Goal: Entertainment & Leisure: Browse casually

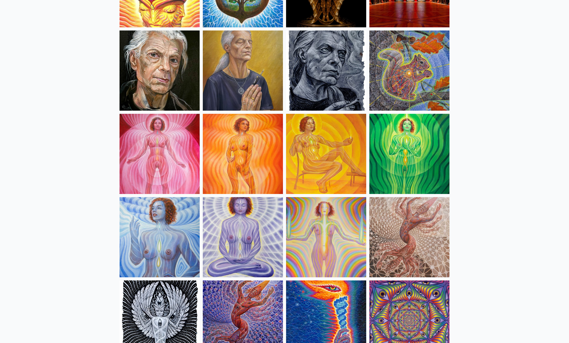
scroll to position [315, 0]
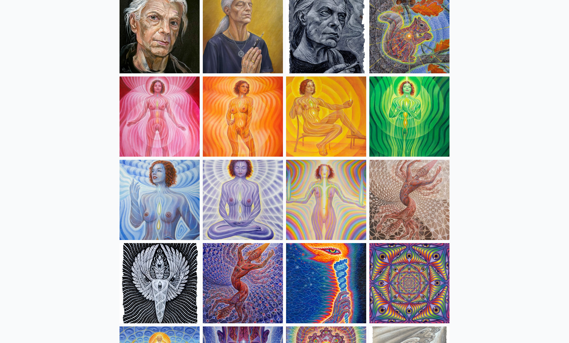
click at [160, 129] on img at bounding box center [160, 116] width 80 height 80
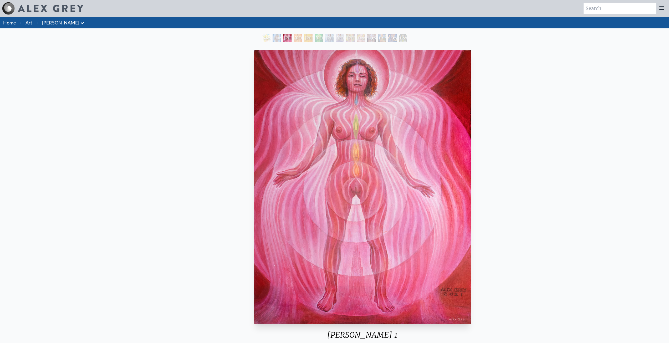
click at [471, 191] on img "3 / 14" at bounding box center [362, 187] width 217 height 274
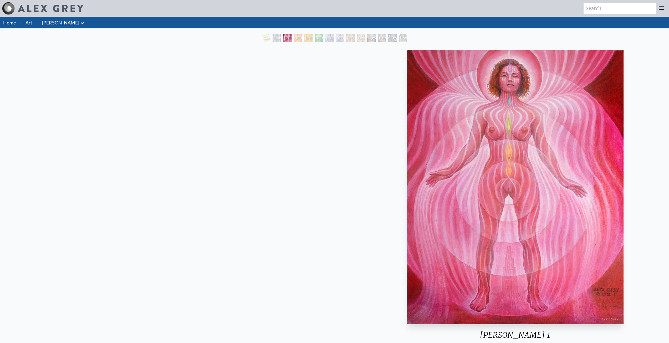
click at [573, 183] on img "3 / 14" at bounding box center [515, 187] width 217 height 274
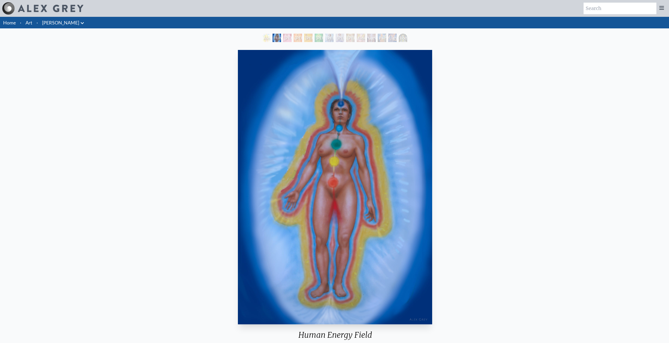
click at [432, 169] on img "2 / 14" at bounding box center [335, 187] width 194 height 274
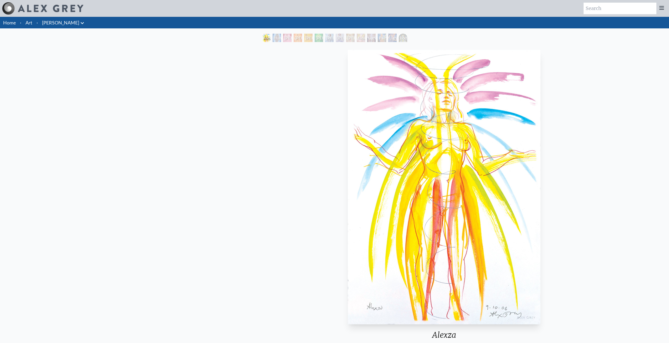
click at [510, 175] on img "1 / 14" at bounding box center [444, 187] width 193 height 274
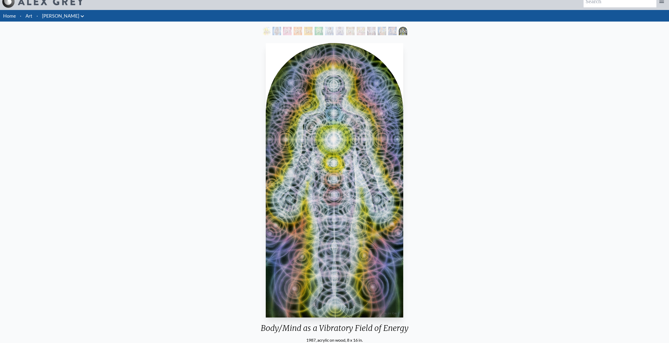
scroll to position [5, 0]
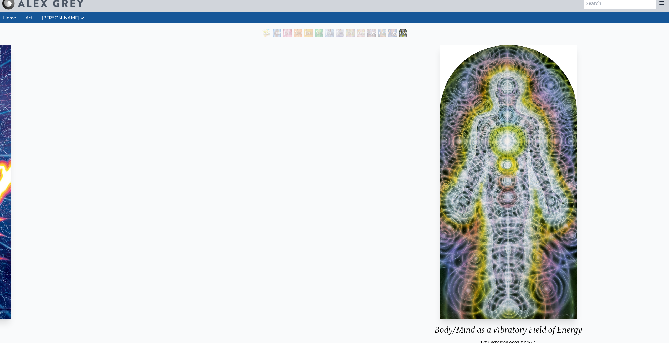
click at [559, 176] on img "14 / 14" at bounding box center [509, 182] width 138 height 274
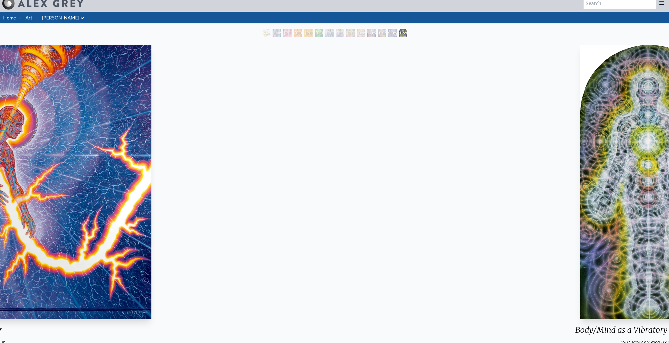
click at [555, 170] on div "Body/Mind as a Vibratory Field of Energy 1987, acrylic on wood, 8 x 16 in. Visi…" at bounding box center [649, 213] width 661 height 340
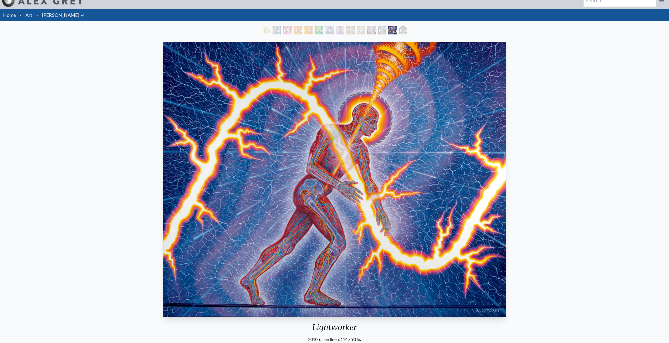
scroll to position [5, 0]
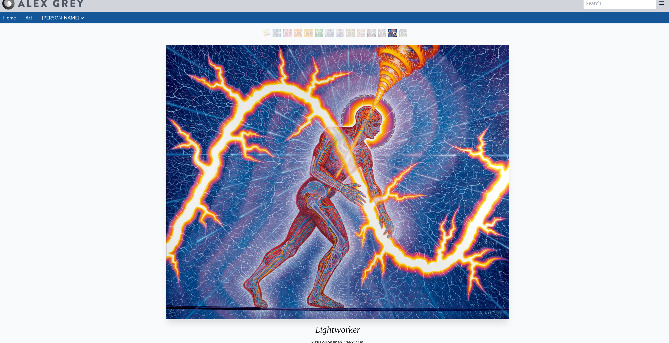
click at [509, 171] on img "13 / 14" at bounding box center [337, 182] width 343 height 274
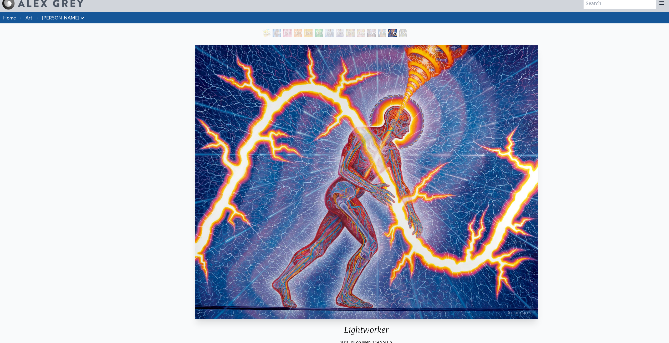
click at [477, 161] on div "Lightworker 2010, oil on linen, 114 x 90 in. Visit the CoSM Shop" at bounding box center [366, 213] width 661 height 340
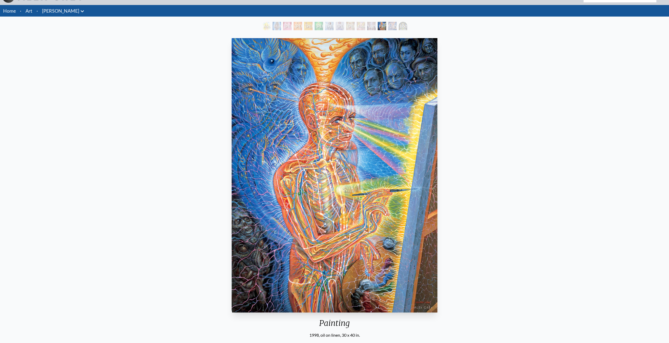
scroll to position [53, 0]
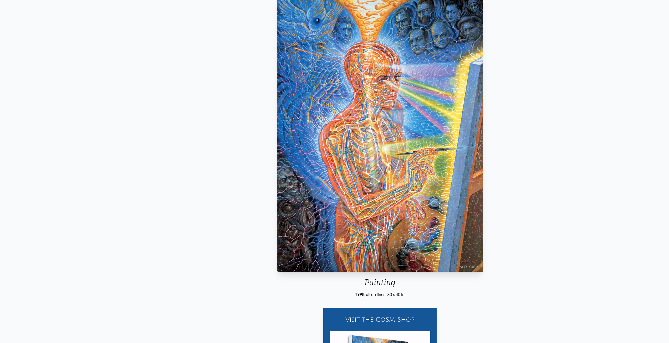
click at [483, 198] on img "12 / 14" at bounding box center [380, 134] width 206 height 274
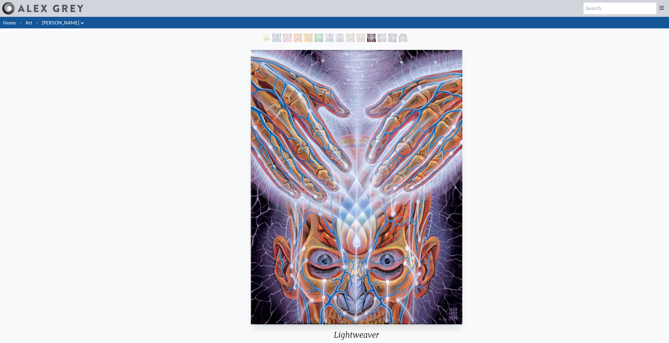
click at [429, 172] on div "Lightweaver 1998, acrylic on linen, 8 x 10 in. Visit the CoSM Shop" at bounding box center [356, 218] width 661 height 340
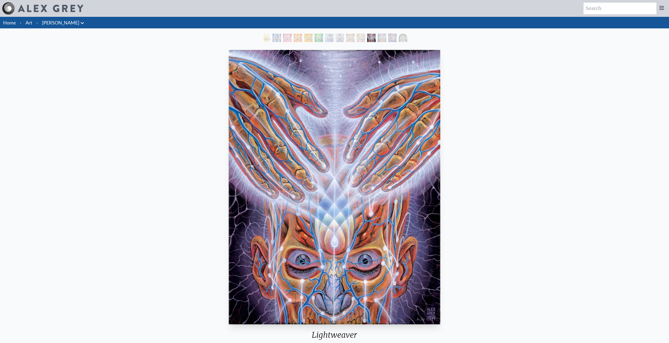
click at [432, 163] on div "Lightweaver 1998, acrylic on linen, 8 x 10 in. Visit the CoSM Shop" at bounding box center [334, 218] width 661 height 340
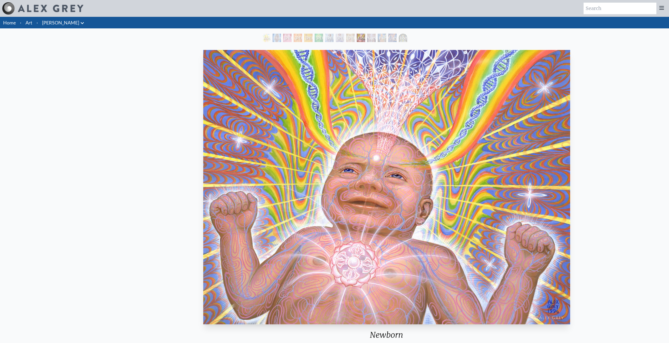
click at [482, 166] on img "10 / 14" at bounding box center [386, 187] width 367 height 274
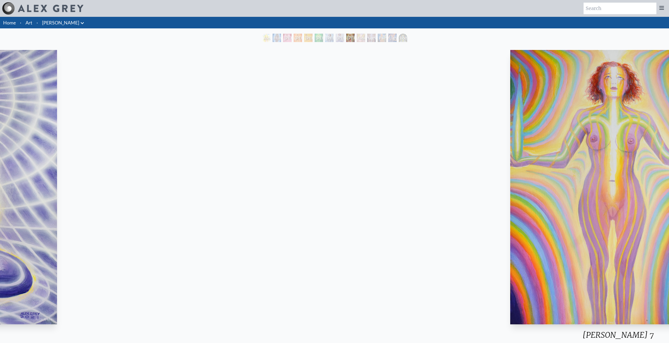
click at [552, 173] on img "9 / 14" at bounding box center [618, 187] width 216 height 274
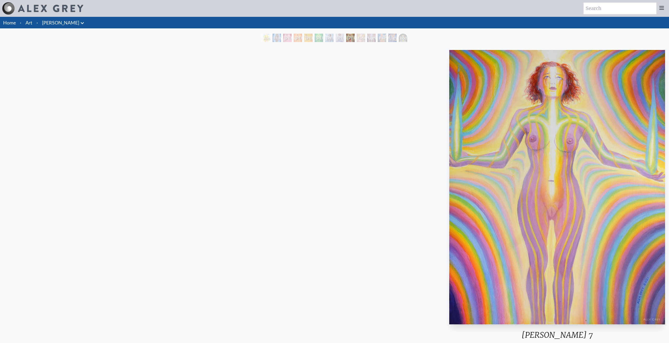
click at [573, 177] on div "Lightbody 7 2021, acrylic on wood, 11 x 14 in. Visit the CoSM Shop" at bounding box center [557, 218] width 661 height 340
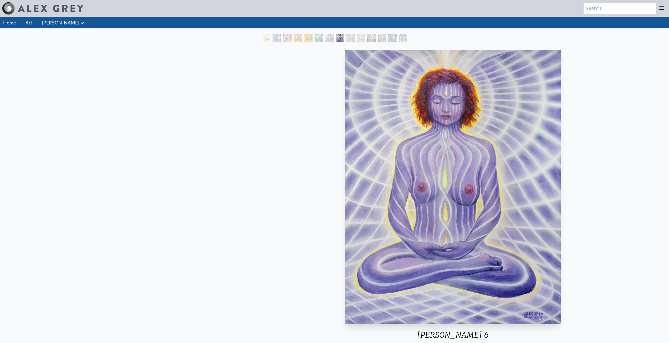
click at [561, 176] on img "8 / 14" at bounding box center [453, 187] width 216 height 274
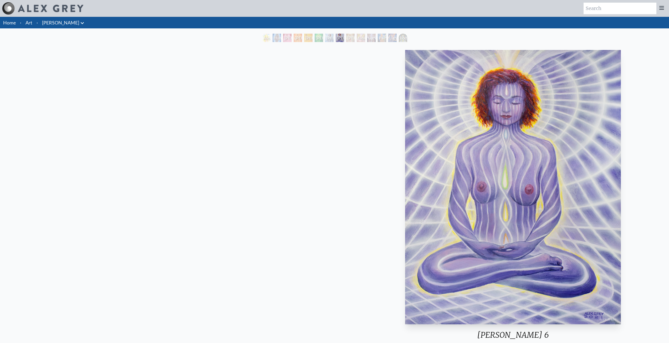
click at [573, 191] on div "Lightbody 6 2021, acrylic on wood, 11 x 14 in. Visit the CoSM Shop" at bounding box center [513, 218] width 661 height 340
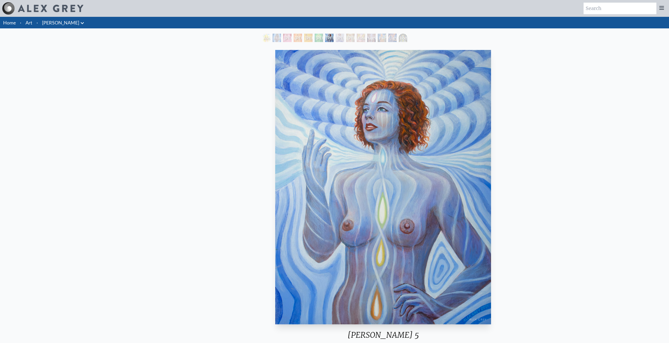
click at [491, 188] on img "7 / 14" at bounding box center [383, 187] width 216 height 274
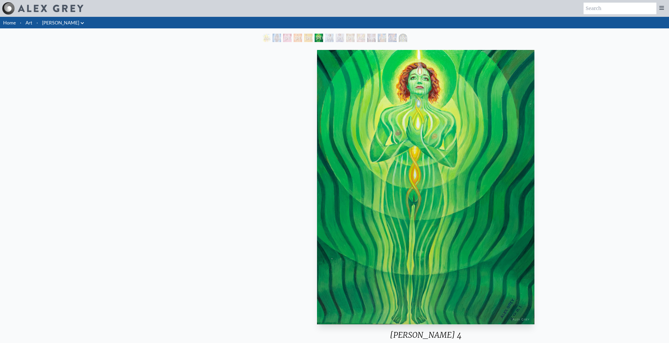
click at [573, 189] on html "Art Writings About" at bounding box center [334, 226] width 669 height 453
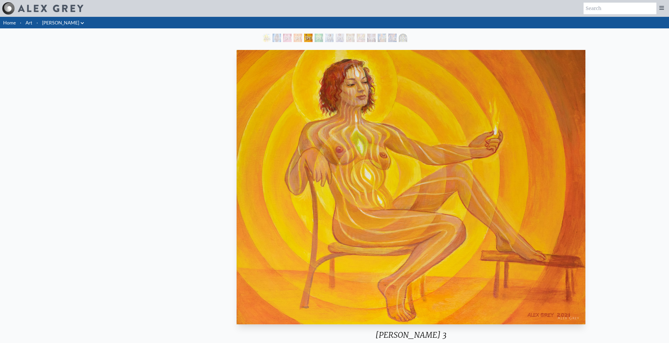
click at [573, 158] on img "5 / 14" at bounding box center [411, 187] width 349 height 274
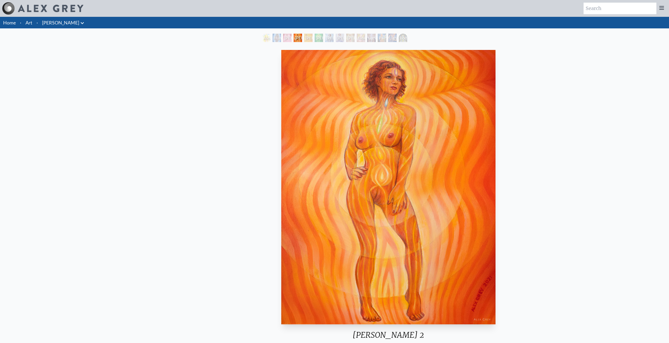
click at [573, 144] on html "Art Writings About" at bounding box center [334, 226] width 669 height 453
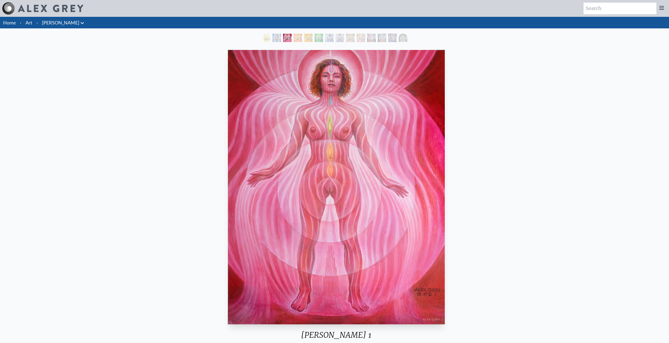
click at [445, 144] on img "3 / 14" at bounding box center [336, 187] width 217 height 274
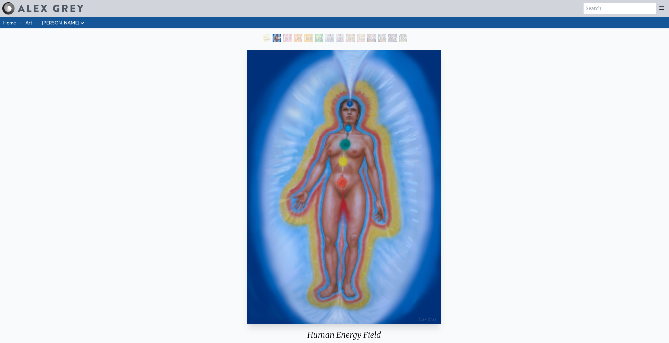
click at [441, 142] on img "2 / 14" at bounding box center [344, 187] width 194 height 274
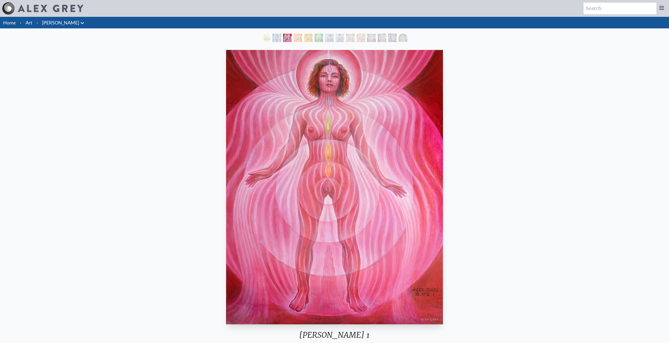
click at [27, 22] on link "Art" at bounding box center [28, 22] width 7 height 7
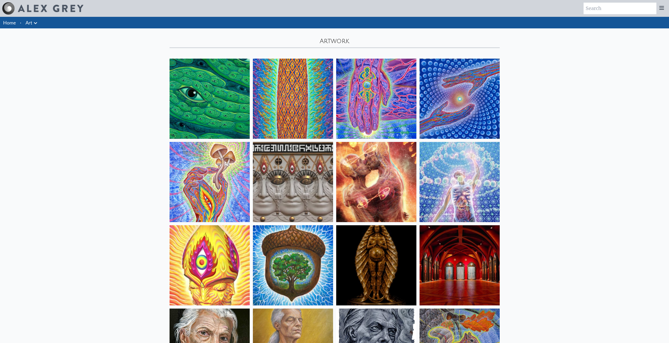
click at [366, 266] on img at bounding box center [376, 265] width 80 height 80
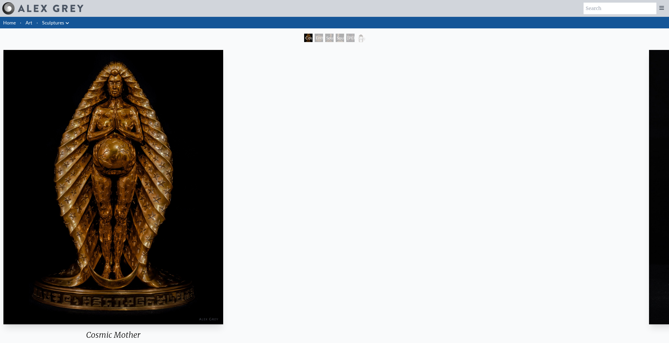
click at [99, 193] on img "1 / 6" at bounding box center [112, 187] width 219 height 274
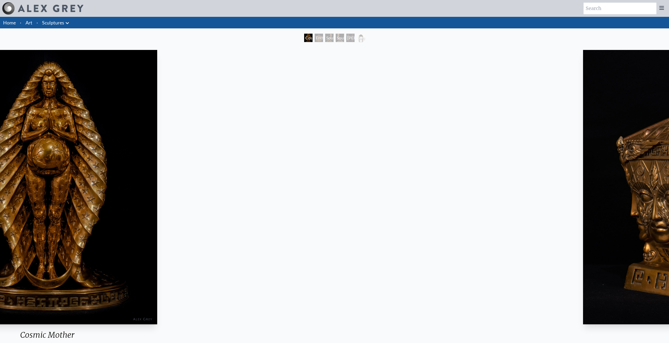
click at [0, 181] on div "Cosmic Mother 2021, bronze, 10 x 16 in." at bounding box center [47, 199] width 224 height 302
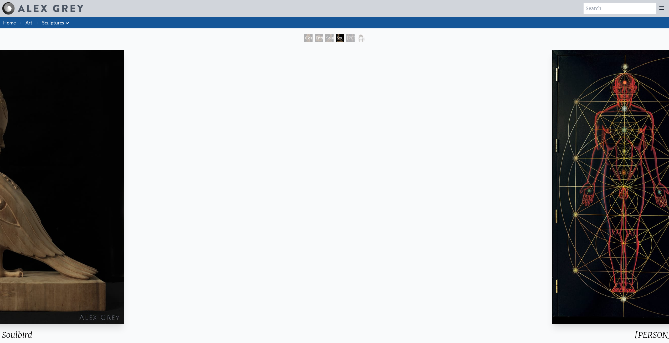
click at [39, 174] on img "4 / 6" at bounding box center [17, 187] width 214 height 274
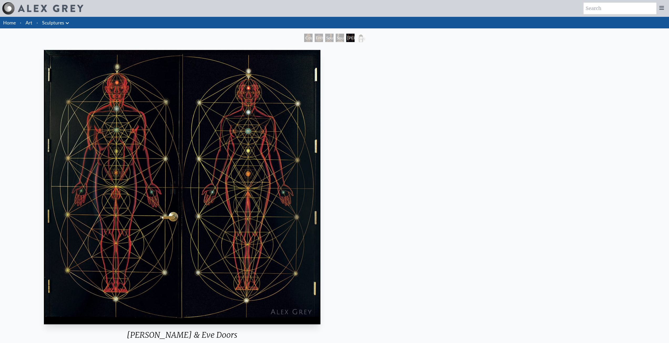
click at [4, 168] on div "Adam & Eve Doors 2004, painted on metal doors, 8 x 8 feet Visit the CoSM Shop" at bounding box center [182, 218] width 665 height 340
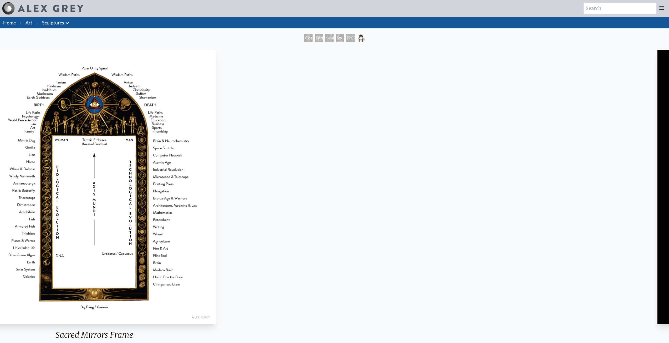
click at [51, 190] on img "6 / 6" at bounding box center [94, 187] width 243 height 274
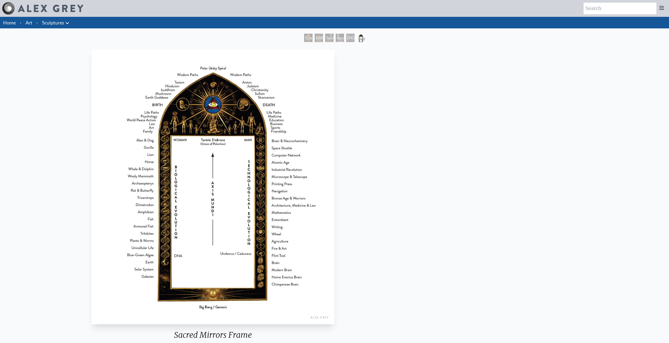
click at [359, 197] on div "Sacred Mirrors Frame in collaboration with Allyson Grey 1985, polyester resin, …" at bounding box center [213, 245] width 665 height 394
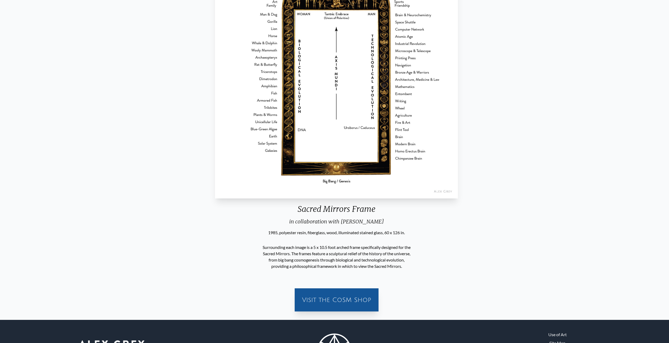
scroll to position [131, 0]
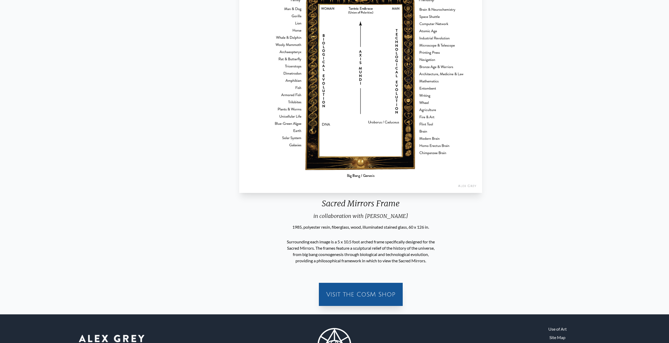
click at [318, 205] on div "Sacred Mirrors Frame" at bounding box center [360, 206] width 247 height 14
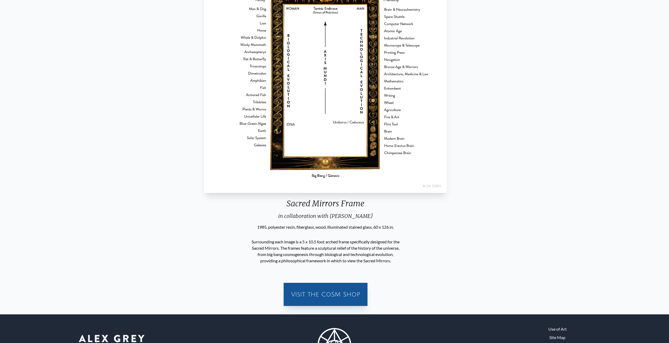
click at [361, 202] on div "Sacred Mirrors Frame" at bounding box center [325, 206] width 247 height 14
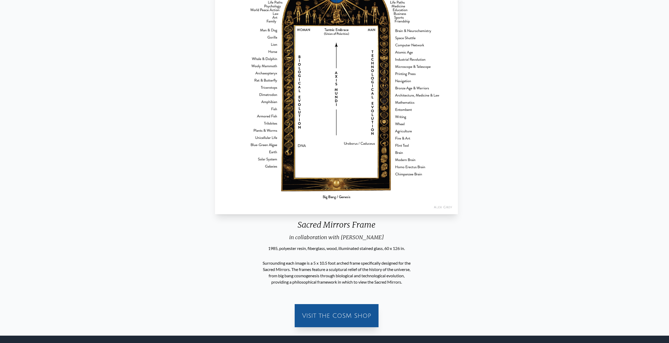
scroll to position [131, 0]
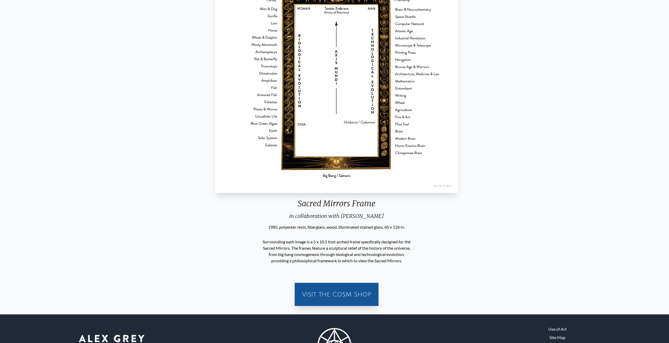
click at [324, 203] on div "Sacred Mirrors Frame" at bounding box center [336, 206] width 247 height 14
click at [323, 203] on div "Sacred Mirrors Frame" at bounding box center [336, 206] width 247 height 14
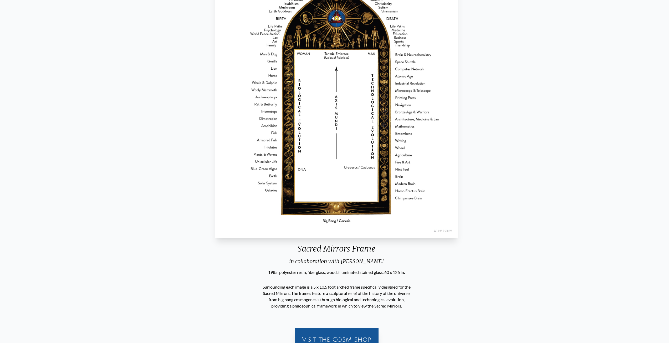
scroll to position [53, 0]
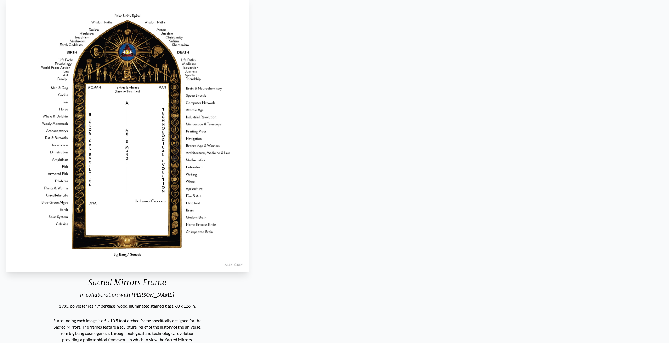
click at [7, 125] on div "Sacred Mirrors Frame in collaboration with Allyson Grey 1985, polyester resin, …" at bounding box center [127, 192] width 665 height 394
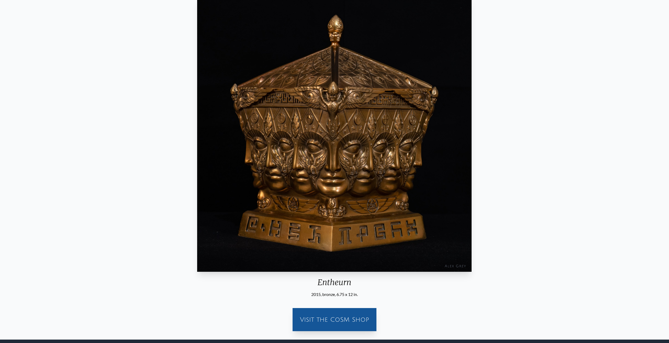
click at [359, 182] on img "2 / 6" at bounding box center [334, 134] width 274 height 274
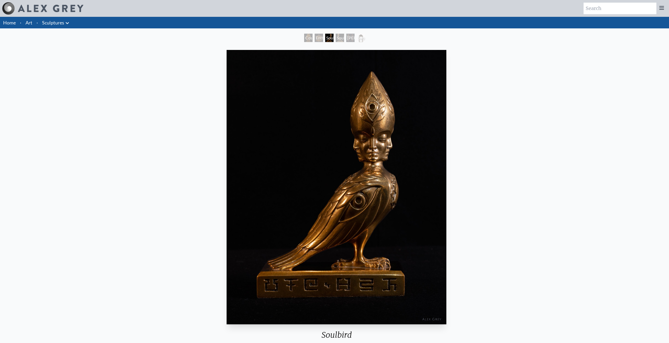
click at [29, 23] on link "Art" at bounding box center [28, 22] width 7 height 7
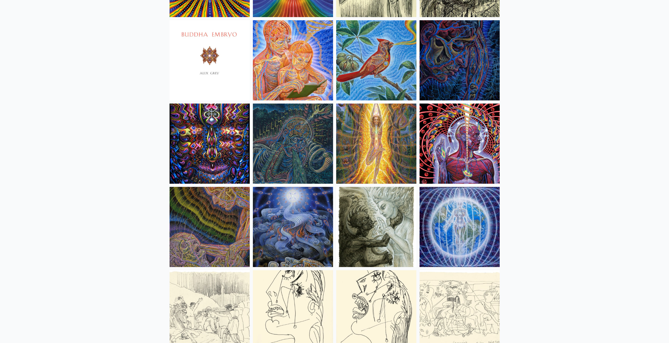
scroll to position [3207, 0]
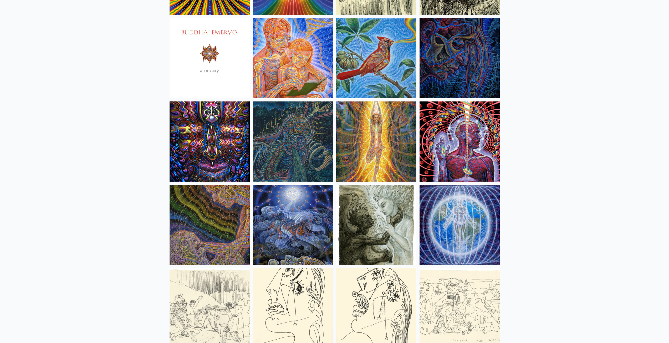
click at [394, 200] on img at bounding box center [376, 225] width 80 height 80
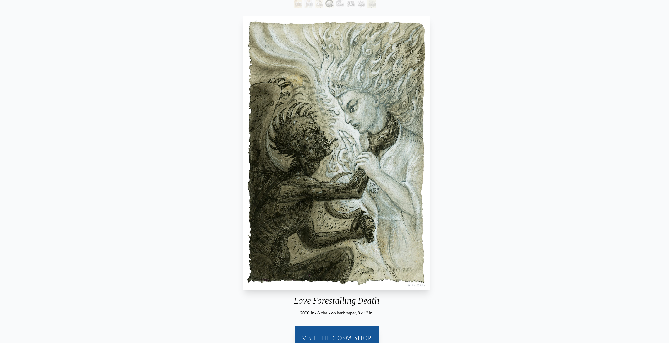
scroll to position [26, 0]
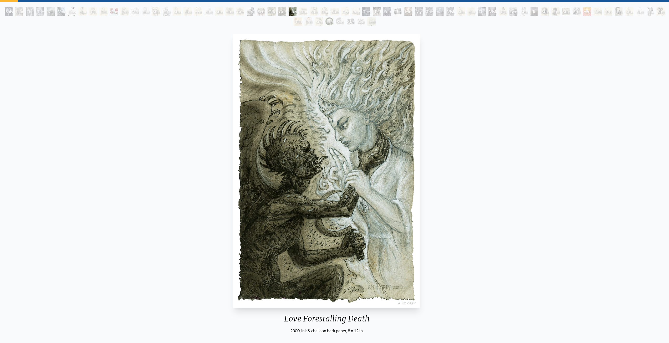
click at [233, 118] on img "28 / 71" at bounding box center [326, 171] width 187 height 274
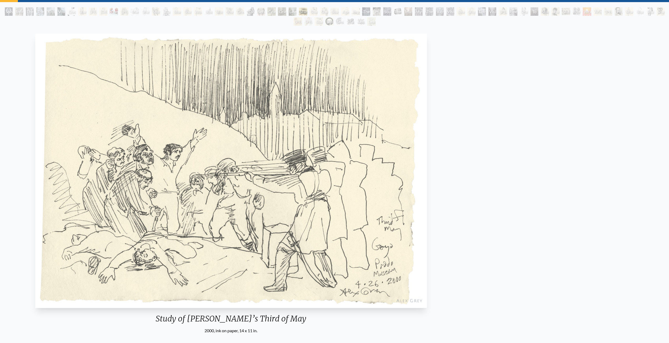
click at [155, 96] on img "29 / 71" at bounding box center [230, 171] width 391 height 274
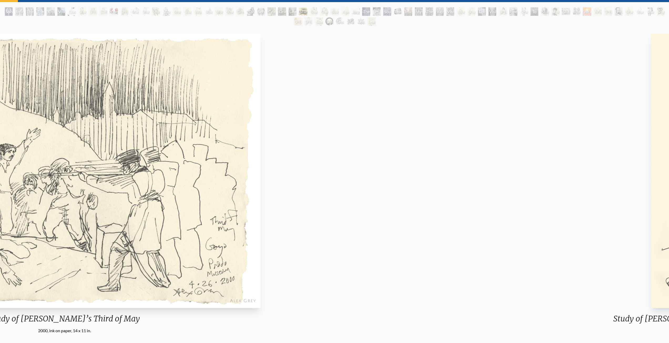
click at [0, 53] on img "29 / 71" at bounding box center [64, 171] width 391 height 274
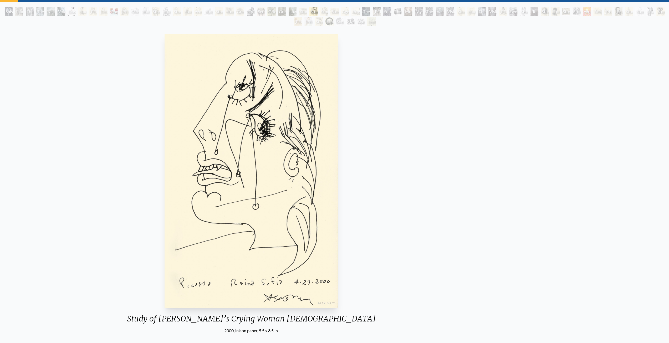
click at [0, 25] on div "Solstice Angel Infinity Angel The Love Held Between Us The Medium Kiss of the M…" at bounding box center [334, 191] width 669 height 369
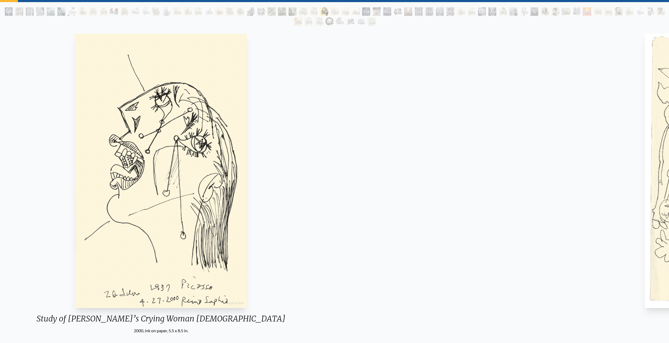
click at [0, 13] on div "Solstice Angel Infinity Angel The Love Held Between Us The Medium Kiss of the M…" at bounding box center [334, 191] width 669 height 369
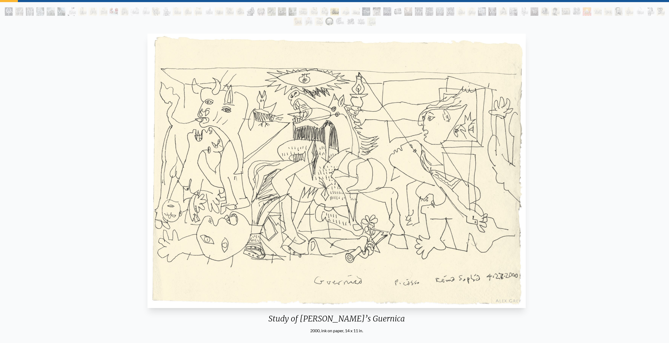
click at [400, 21] on div "Solstice Angel Infinity Angel The Love Held Between Us The Medium Kiss of the M…" at bounding box center [334, 17] width 669 height 20
click at [394, 12] on div "The First Artists" at bounding box center [398, 11] width 8 height 8
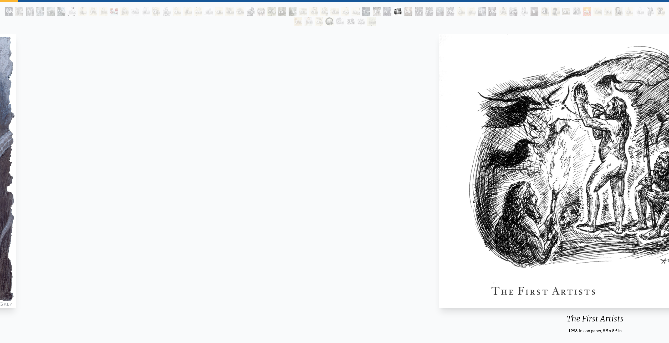
click at [669, 148] on html "Art Writings About" at bounding box center [334, 205] width 669 height 463
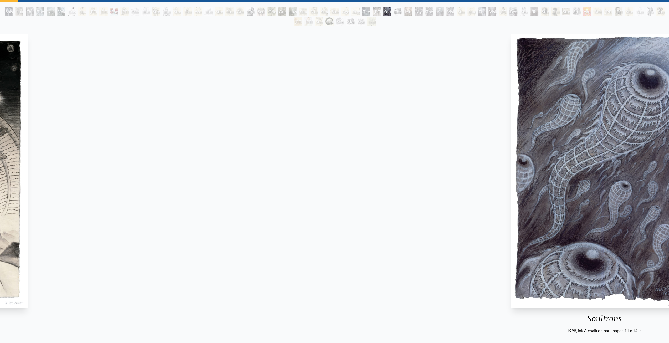
click at [669, 177] on html "Art Writings About" at bounding box center [334, 205] width 669 height 463
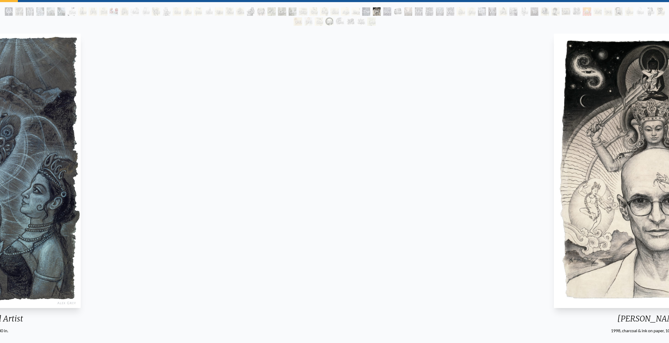
click at [669, 177] on html "Art Writings About" at bounding box center [334, 205] width 669 height 463
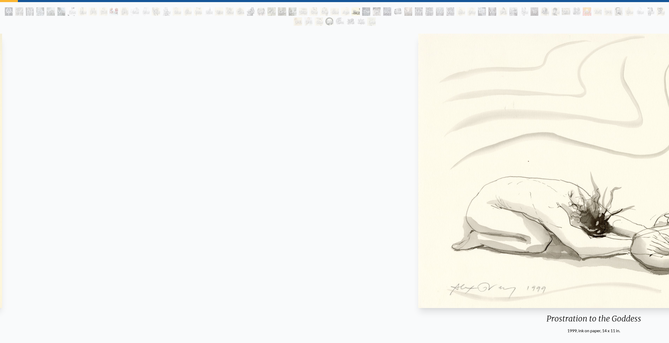
click at [669, 142] on html "Art Writings About" at bounding box center [334, 205] width 669 height 463
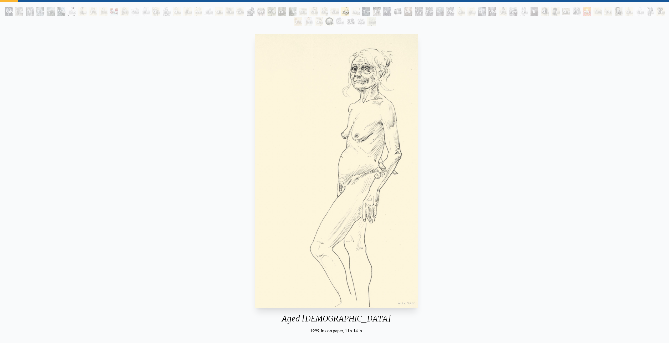
click at [418, 132] on img "33 / 71" at bounding box center [336, 171] width 162 height 274
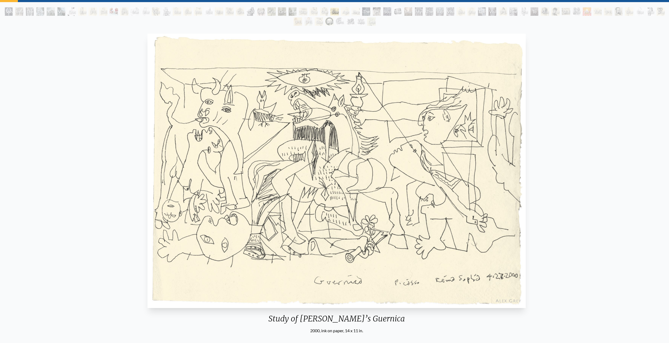
click at [526, 149] on img "32 / 71" at bounding box center [336, 171] width 378 height 274
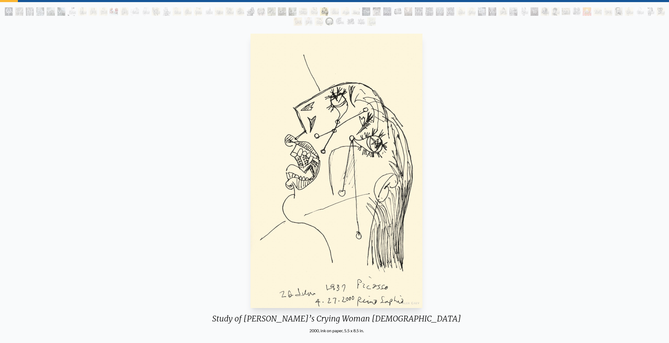
click at [362, 11] on div "The Transcendental Artist" at bounding box center [366, 11] width 8 height 8
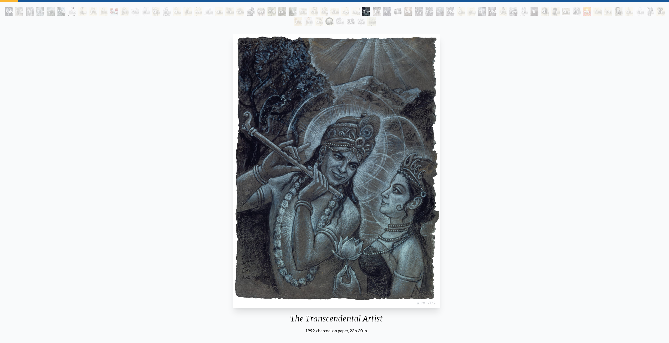
click at [370, 9] on div "The Transcendental Artist" at bounding box center [366, 11] width 8 height 8
click at [476, 8] on div "Study of Rodin’s The Kiss" at bounding box center [471, 11] width 8 height 8
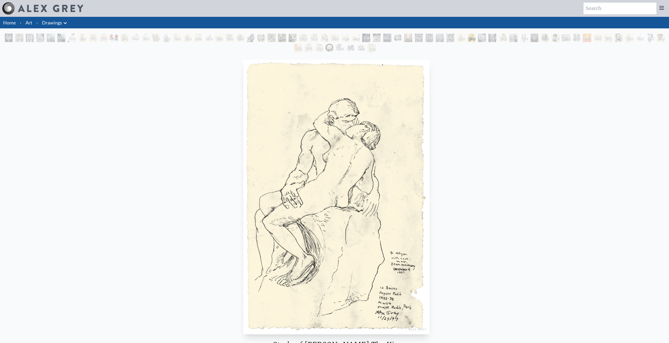
click at [564, 35] on div "Study of Van Gogh’s Potato Eaters" at bounding box center [566, 38] width 8 height 8
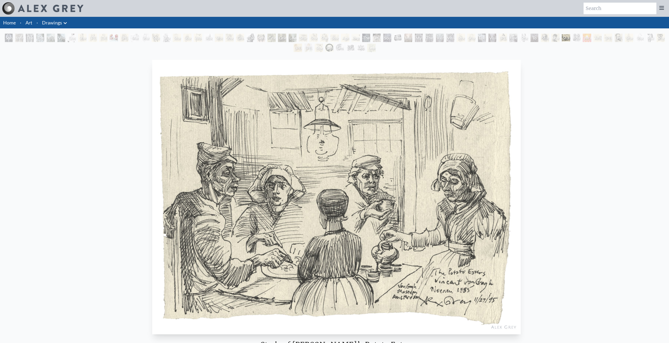
click at [560, 35] on div "Study of Rembrandt Self-Portrait" at bounding box center [555, 38] width 8 height 8
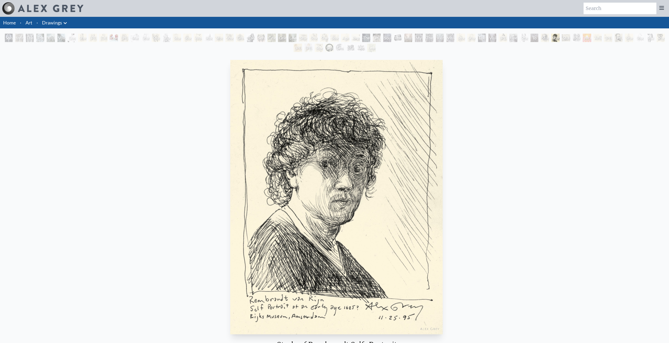
click at [28, 21] on link "Art" at bounding box center [28, 22] width 7 height 7
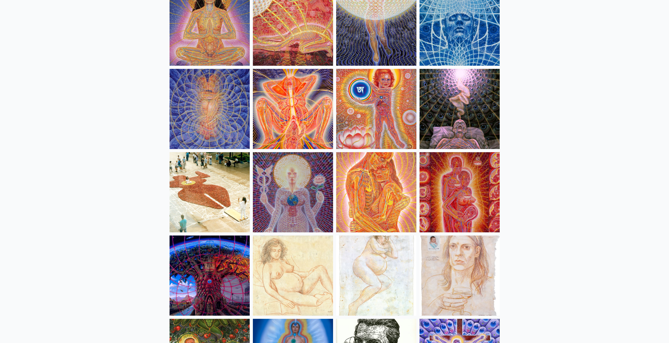
scroll to position [4914, 0]
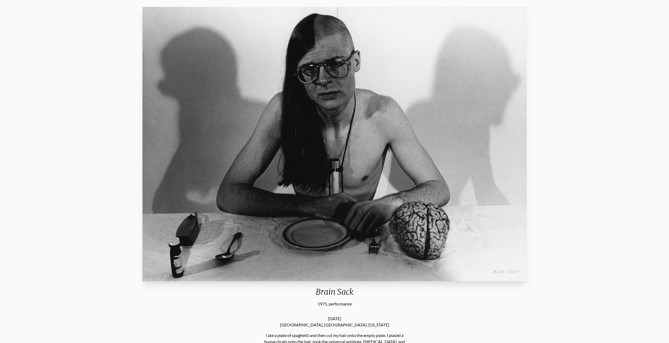
scroll to position [26, 0]
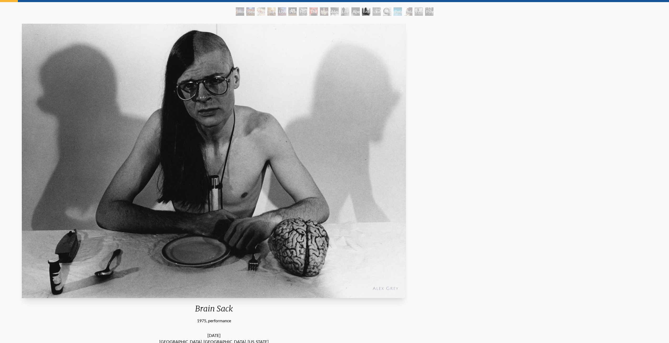
click at [188, 122] on img "13 / 19" at bounding box center [214, 161] width 384 height 274
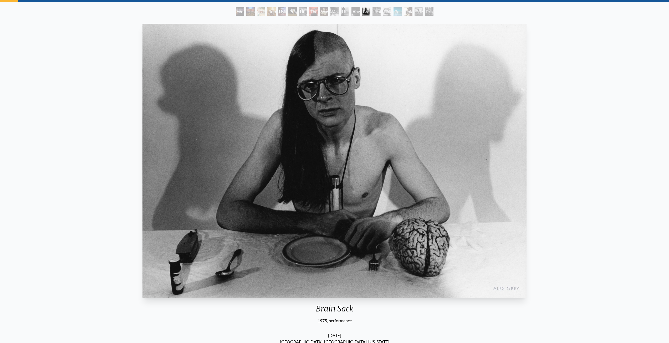
click at [64, 102] on div "Brain Sack 1975, performance February 17, 1975 Museum School, Boston, Massachus…" at bounding box center [334, 218] width 661 height 393
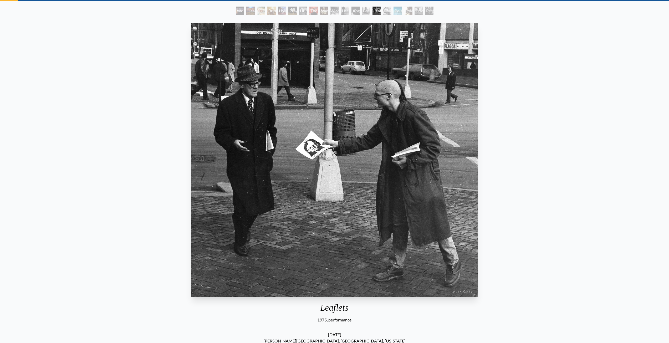
scroll to position [26, 0]
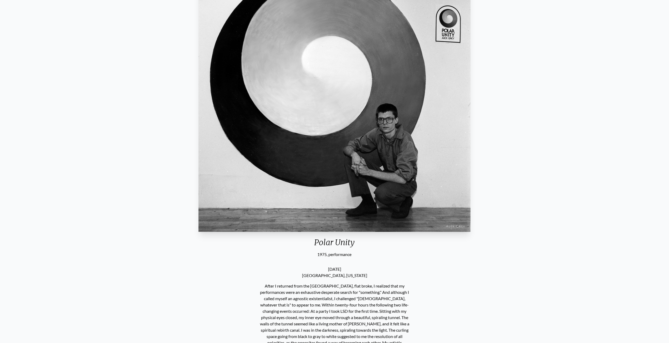
scroll to position [53, 0]
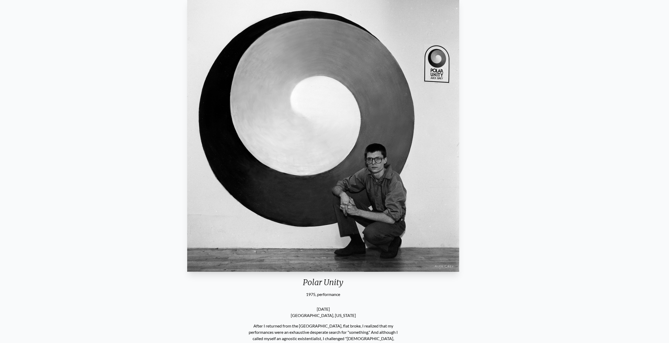
click at [187, 119] on img "15 / 19" at bounding box center [323, 134] width 272 height 274
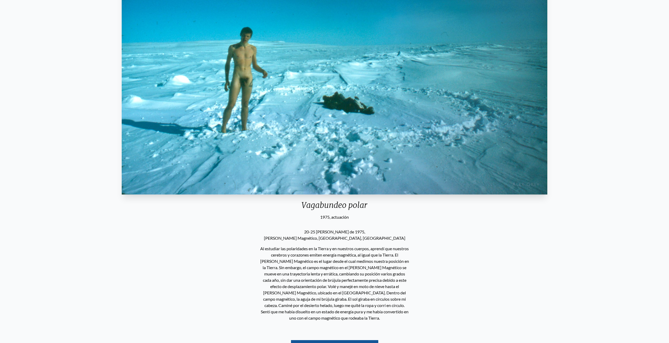
scroll to position [128, 0]
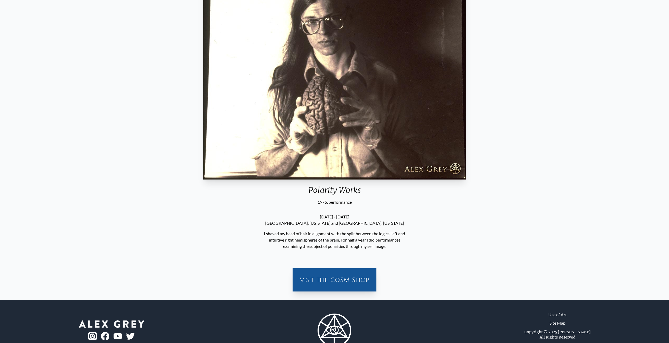
scroll to position [62, 0]
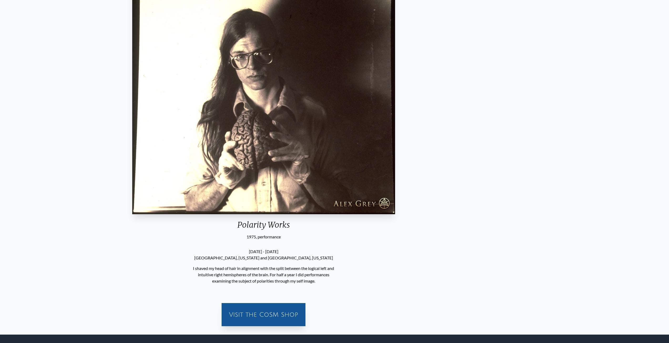
click at [132, 102] on img "17 / 19" at bounding box center [263, 101] width 263 height 226
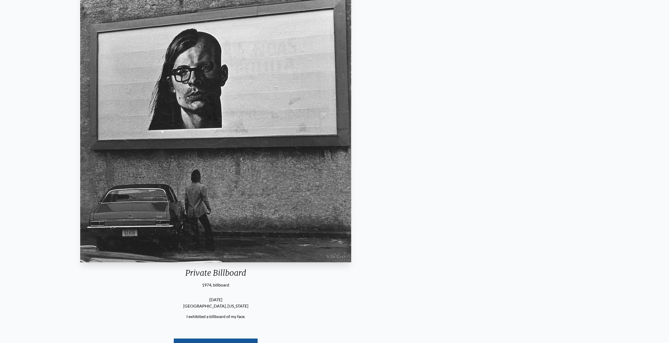
click at [80, 159] on img "18 / 19" at bounding box center [215, 125] width 271 height 274
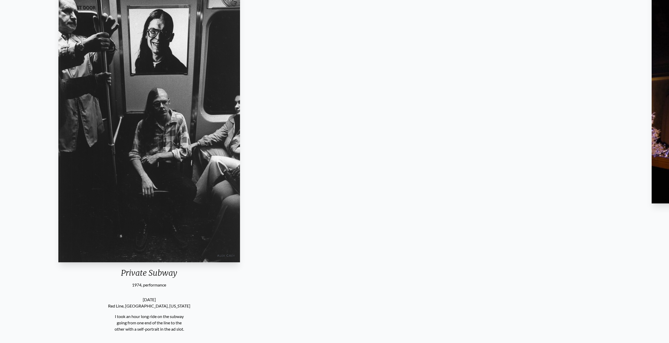
click at [157, 150] on img "19 / 19" at bounding box center [148, 125] width 181 height 274
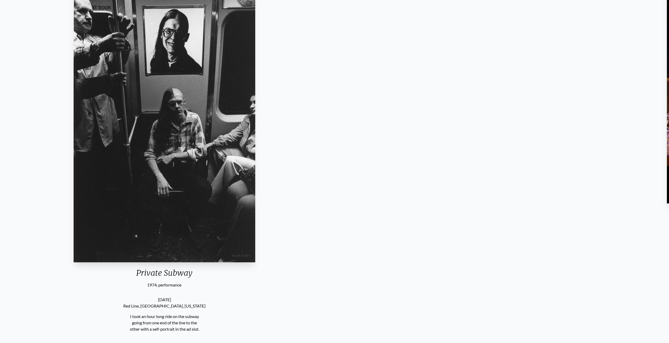
click at [262, 151] on div "Private Subway 1974, performance November 11, 1974 Red Line, Boston, Massachuse…" at bounding box center [164, 182] width 661 height 393
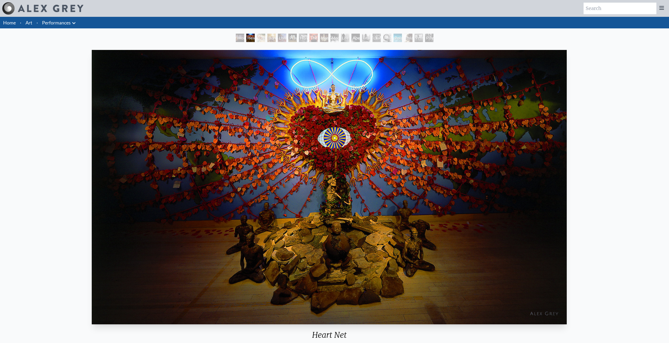
click at [92, 144] on img "2 / 19" at bounding box center [329, 187] width 475 height 274
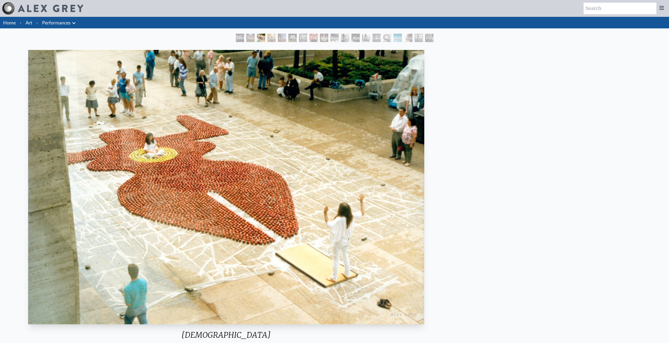
click at [28, 109] on img "3 / 19" at bounding box center [226, 187] width 396 height 274
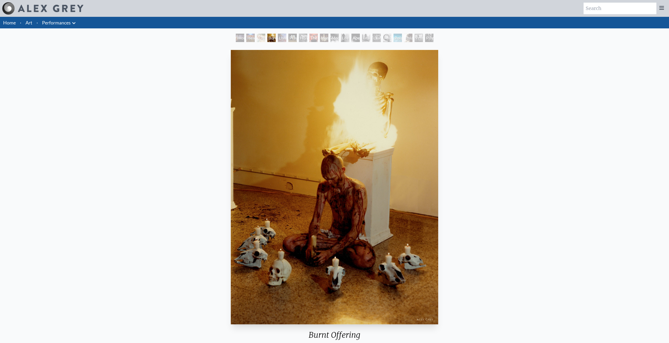
click at [27, 23] on link "Art" at bounding box center [28, 22] width 7 height 7
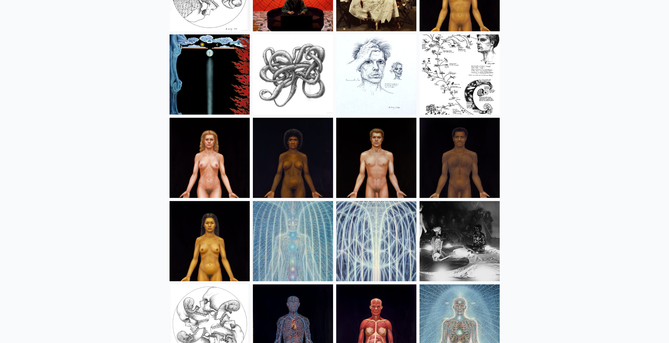
scroll to position [6179, 0]
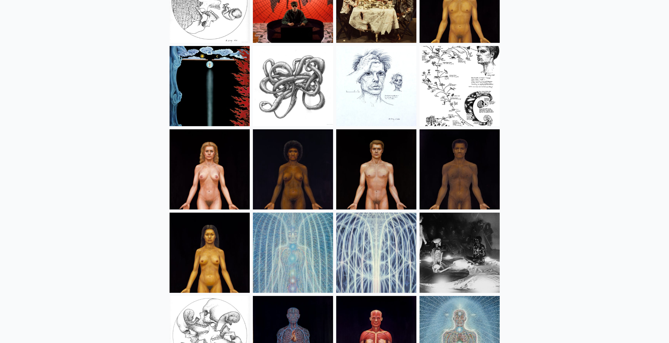
click at [224, 246] on img at bounding box center [210, 253] width 80 height 80
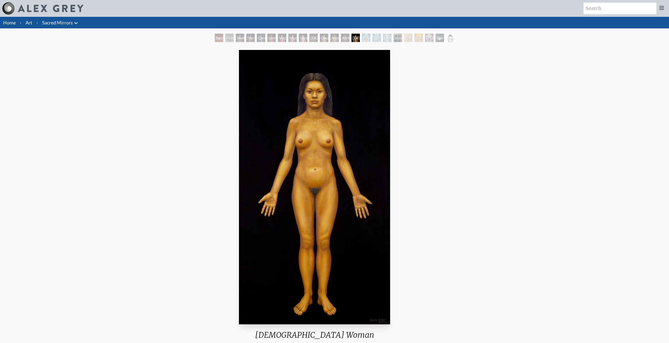
click at [239, 217] on img "14 / 23" at bounding box center [314, 187] width 151 height 274
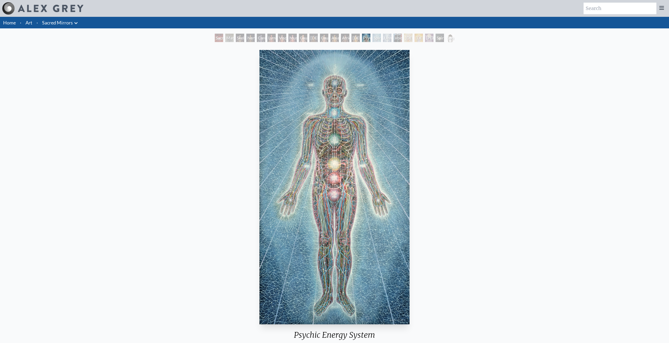
click at [259, 216] on img "15 / 23" at bounding box center [334, 187] width 150 height 274
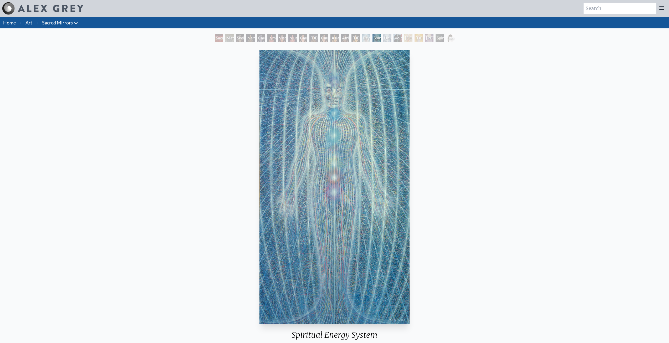
click at [259, 211] on img "16 / 23" at bounding box center [334, 187] width 150 height 274
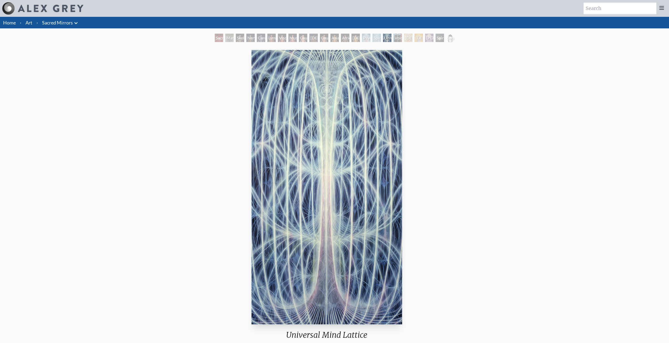
click at [293, 221] on img "17 / 23" at bounding box center [327, 187] width 151 height 274
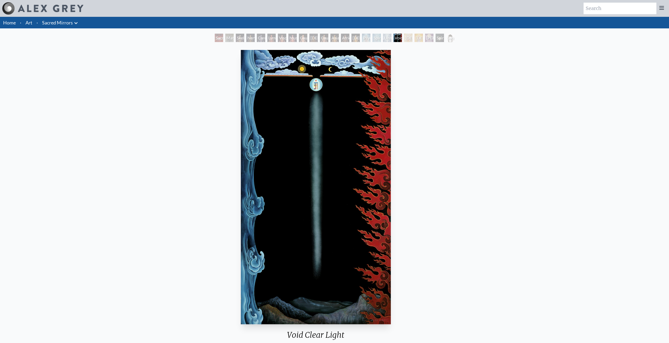
click at [255, 212] on div "Void Clear Light 1982, acrylic on linen, 46 x 84 in. Visit the CoSM Shop" at bounding box center [316, 218] width 661 height 340
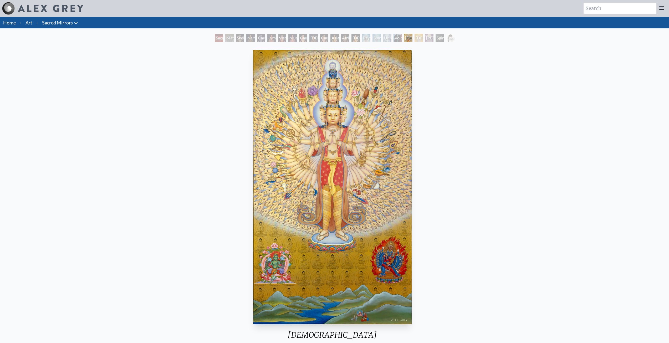
click at [253, 207] on img "19 / 23" at bounding box center [332, 187] width 159 height 274
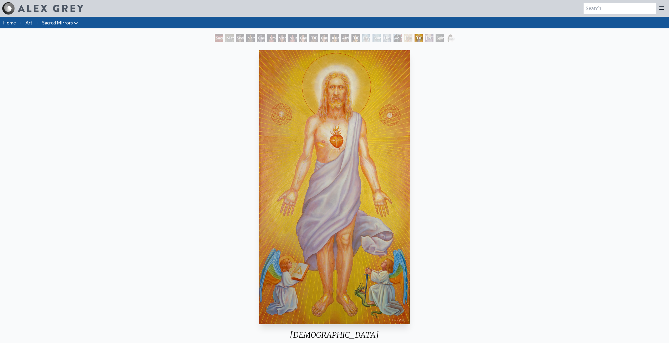
click at [259, 206] on img "20 / 23" at bounding box center [334, 187] width 151 height 274
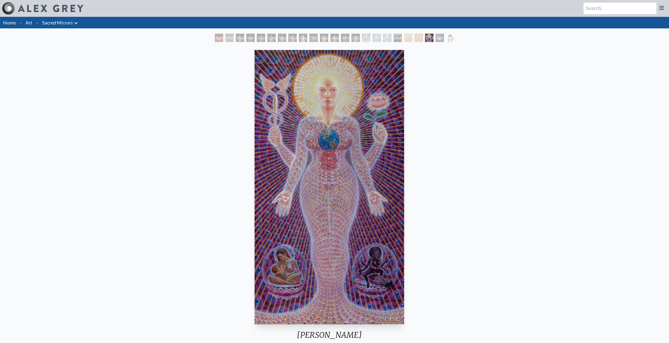
click at [255, 207] on img "21 / 23" at bounding box center [329, 187] width 149 height 274
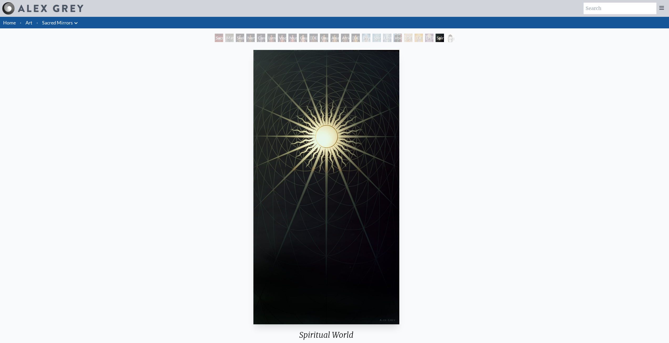
click at [253, 197] on img "22 / 23" at bounding box center [326, 187] width 146 height 274
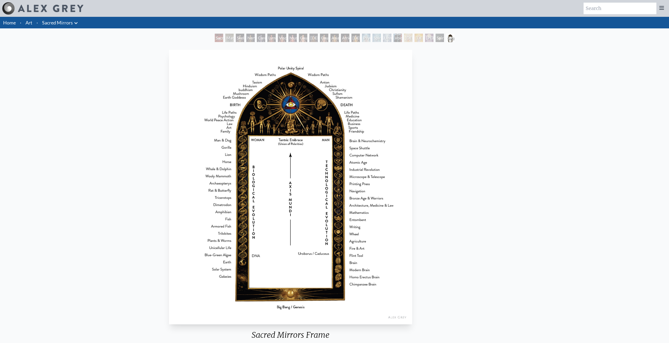
click at [239, 205] on img "23 / 23" at bounding box center [290, 187] width 243 height 274
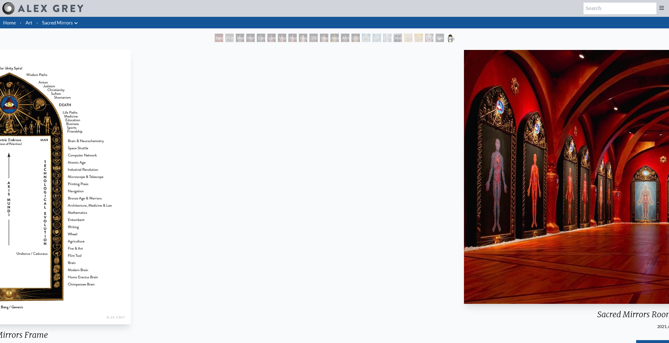
click at [1, 181] on img "23 / 23" at bounding box center [8, 187] width 243 height 274
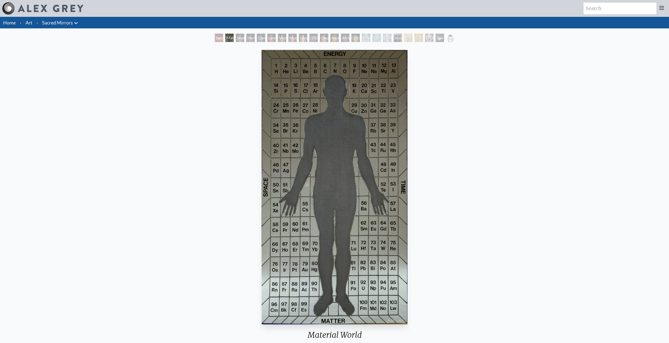
click at [262, 175] on img "2 / 23" at bounding box center [335, 187] width 146 height 274
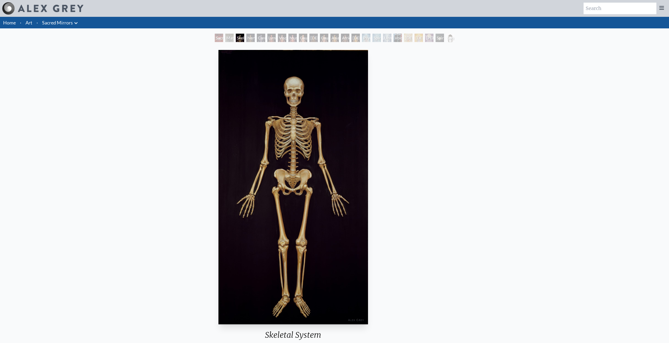
click at [218, 175] on img "3 / 23" at bounding box center [292, 187] width 149 height 274
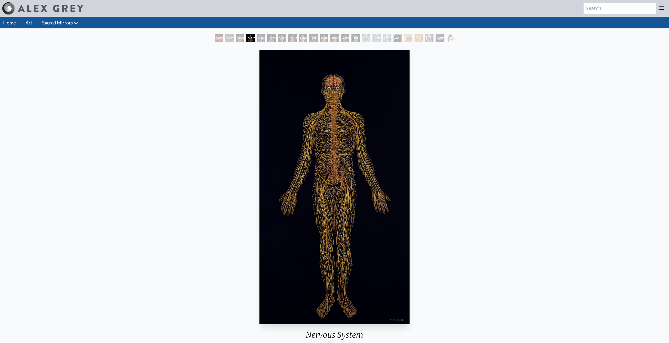
click at [349, 204] on div "Nervous System 1979, oil on linen, 46 x 84 in. Visit the CoSM Shop" at bounding box center [334, 218] width 661 height 340
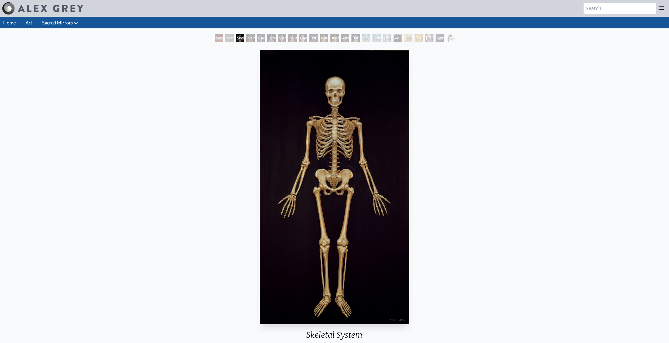
click at [289, 193] on div "Skeletal System 1979, oil on linen, 46 x 84 in. Visit the CoSM Shop" at bounding box center [334, 218] width 661 height 340
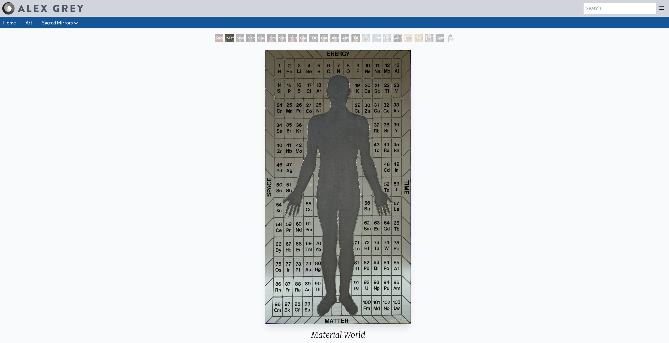
click at [355, 202] on div "Material World 1986, lead silhouette and leaded mirrors, 48 x 86 in. Visit the …" at bounding box center [338, 218] width 661 height 340
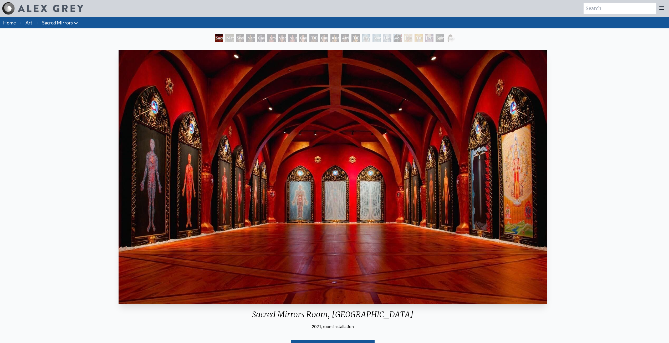
click at [234, 196] on img "1 / 23" at bounding box center [333, 177] width 428 height 254
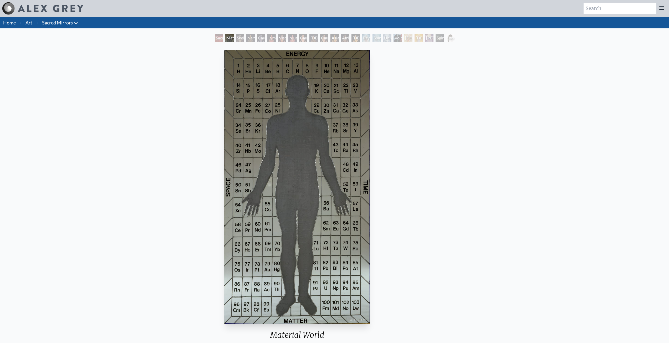
click at [224, 189] on img "2 / 23" at bounding box center [297, 187] width 146 height 274
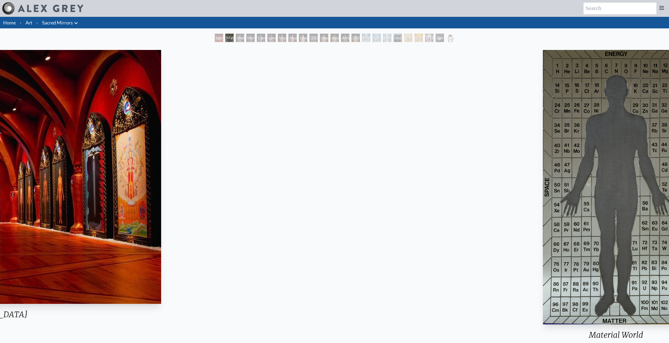
click at [623, 227] on img "2 / 23" at bounding box center [616, 187] width 146 height 274
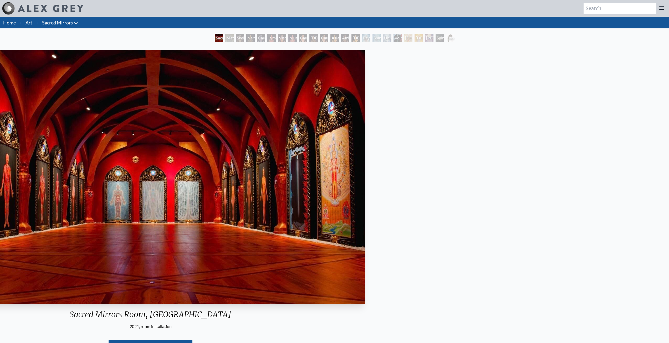
click at [389, 199] on div "Sacred Mirrors Room, Entheon 2021, room installation Visit the CoSM Shop" at bounding box center [150, 208] width 661 height 320
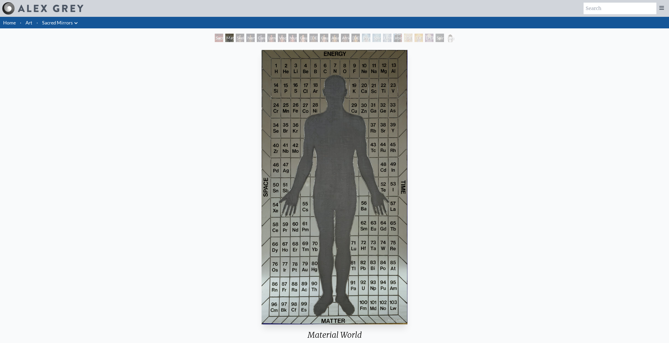
click at [331, 191] on div "Material World 1986, lead silhouette and leaded mirrors, 48 x 86 in. Visit the …" at bounding box center [334, 218] width 661 height 340
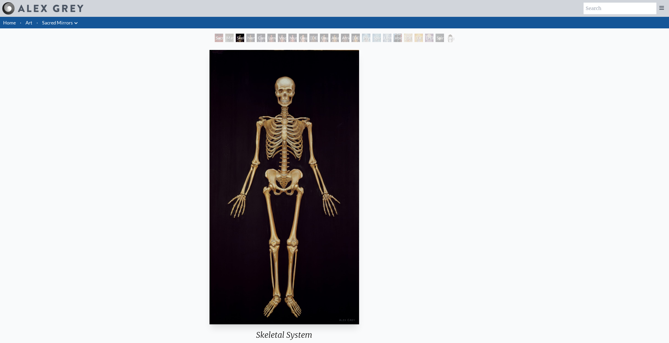
click at [615, 222] on div "Skeletal System 1979, oil on linen, 46 x 84 in. Visit the CoSM Shop" at bounding box center [284, 218] width 661 height 340
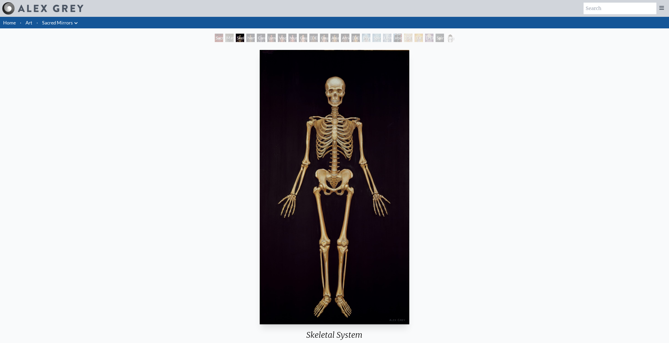
click at [409, 219] on img "3 / 23" at bounding box center [334, 187] width 149 height 274
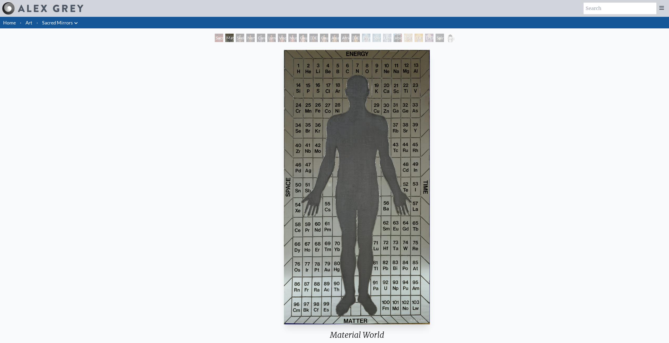
click at [432, 214] on div "Material World 1986, lead silhouette and leaded mirrors, 48 x 86 in." at bounding box center [357, 199] width 150 height 302
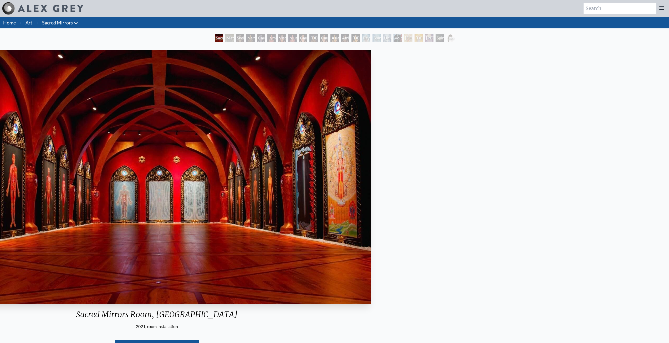
click at [436, 200] on div "Sacred Mirrors Room, Entheon 2021, room installation Visit the CoSM Shop" at bounding box center [157, 208] width 661 height 320
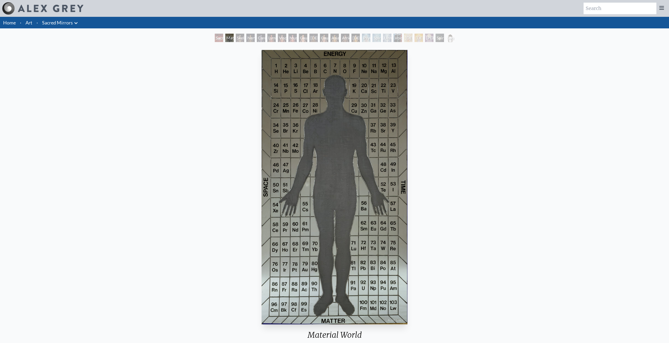
click at [365, 193] on div "Material World 1986, lead silhouette and leaded mirrors, 48 x 86 in. Visit the …" at bounding box center [334, 218] width 661 height 340
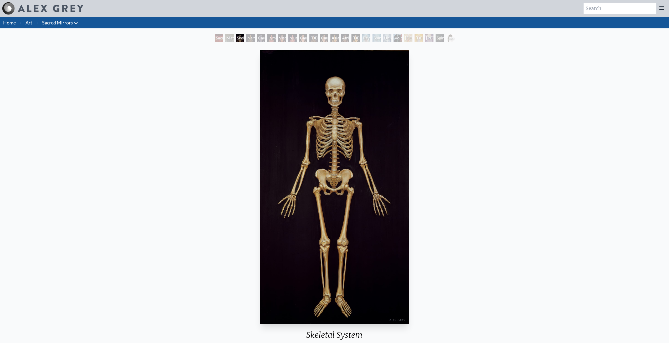
click at [285, 188] on div "Skeletal System 1979, oil on linen, 46 x 84 in. Visit the CoSM Shop" at bounding box center [334, 218] width 661 height 340
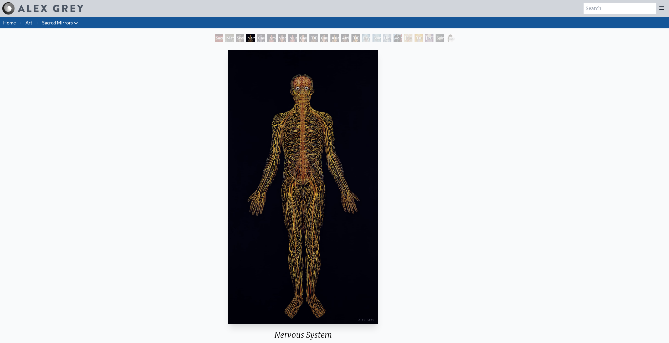
click at [242, 193] on div "Nervous System 1979, oil on linen, 46 x 84 in. Visit the CoSM Shop" at bounding box center [303, 218] width 661 height 340
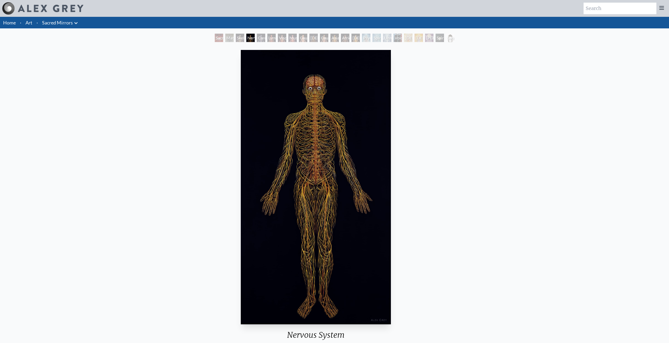
click at [241, 183] on img "4 / 23" at bounding box center [316, 187] width 150 height 274
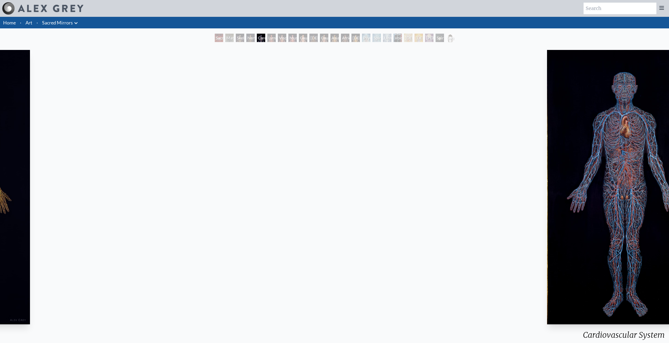
click at [512, 205] on div "Cardiovascular System 1980, oil on linen, 46 x 84 in. Visit the CoSM Shop" at bounding box center [624, 218] width 661 height 340
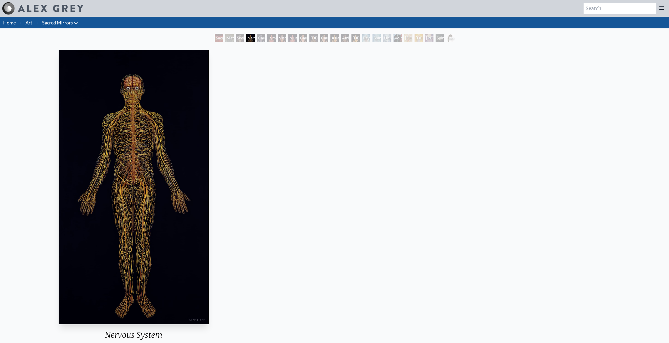
click at [136, 171] on div "Nervous System 1979, oil on linen, 46 x 84 in. Visit the CoSM Shop" at bounding box center [133, 218] width 661 height 340
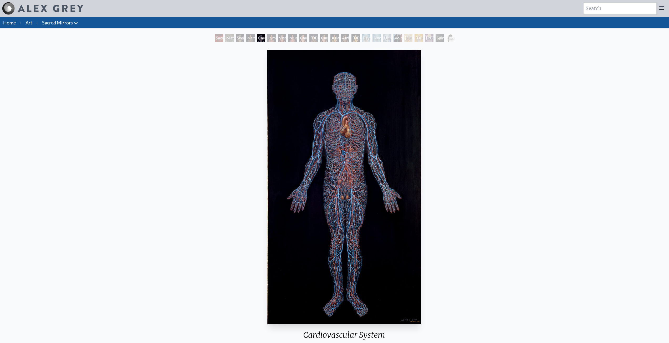
click at [35, 173] on div "Cardiovascular System 1980, oil on linen, 46 x 84 in. Visit the CoSM Shop" at bounding box center [344, 218] width 661 height 340
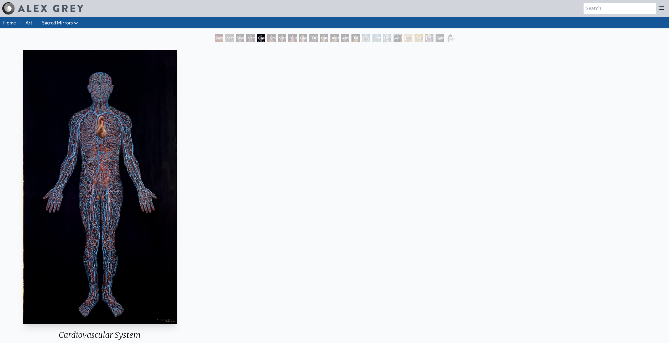
click at [216, 179] on div "Cardiovascular System 1980, oil on linen, 46 x 84 in. Visit the CoSM Shop" at bounding box center [99, 218] width 661 height 340
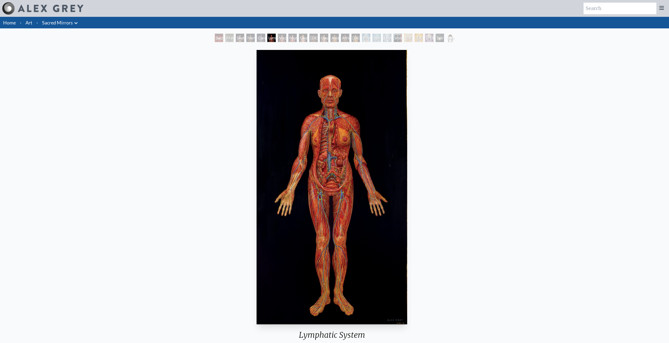
click at [200, 186] on div "Lymphatic System 1985, oil on linen, 48 x 86 in. Visit the CoSM Shop" at bounding box center [332, 218] width 661 height 340
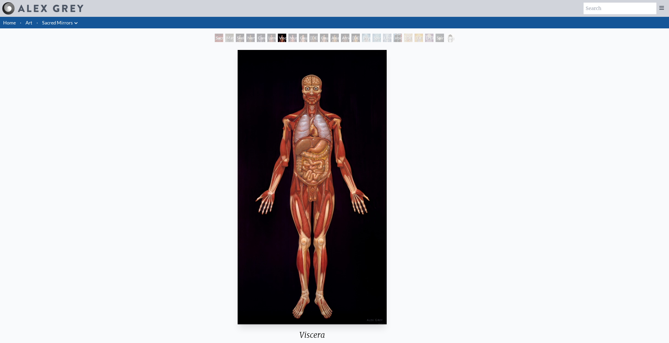
click at [379, 195] on img "7 / 23" at bounding box center [312, 187] width 149 height 274
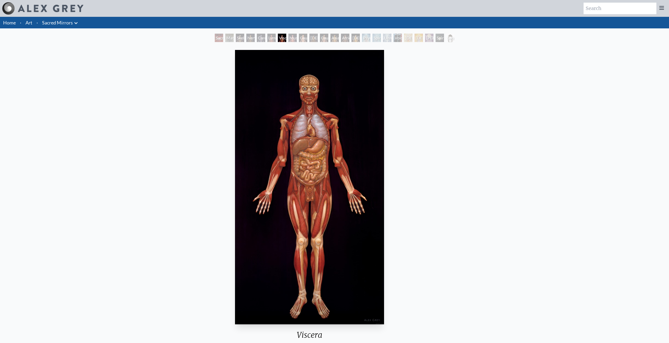
click at [152, 172] on div "Viscera 1979, oil on linen, 46 x 84 in. Visit the CoSM Shop" at bounding box center [309, 218] width 661 height 340
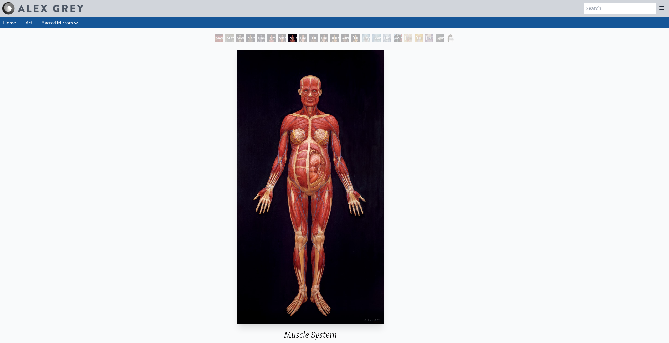
click at [133, 182] on div "Muscle System 1980, oil on linen, 46 x 84 in. Visit the CoSM Shop" at bounding box center [310, 218] width 661 height 340
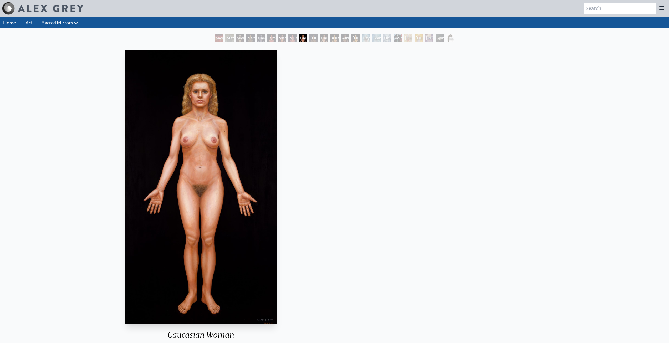
click at [76, 163] on div "Caucasian Woman 1981, oil on linen, 46 x 84 in. Visit the CoSM Shop" at bounding box center [201, 218] width 661 height 340
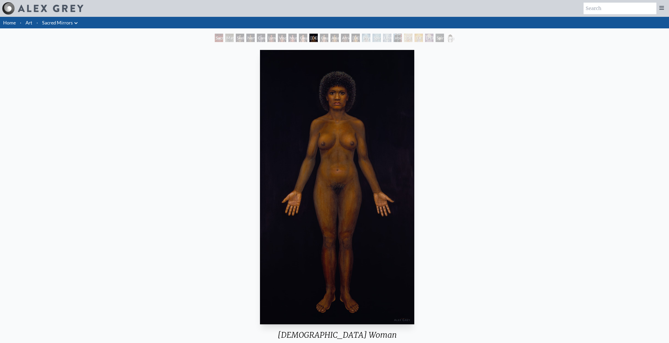
click at [415, 186] on img "10 / 23" at bounding box center [337, 187] width 155 height 274
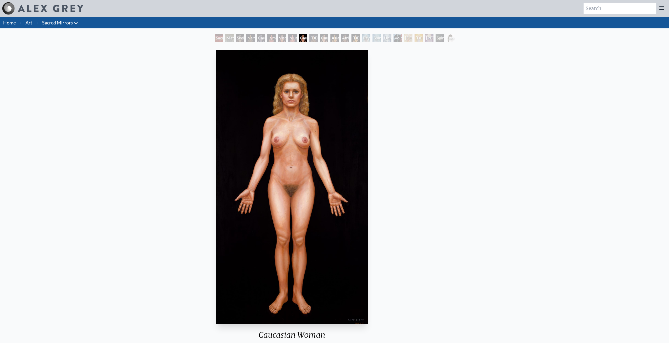
click at [342, 169] on div "Caucasian Woman 1981, oil on linen, 46 x 84 in. Visit the CoSM Shop" at bounding box center [292, 218] width 661 height 340
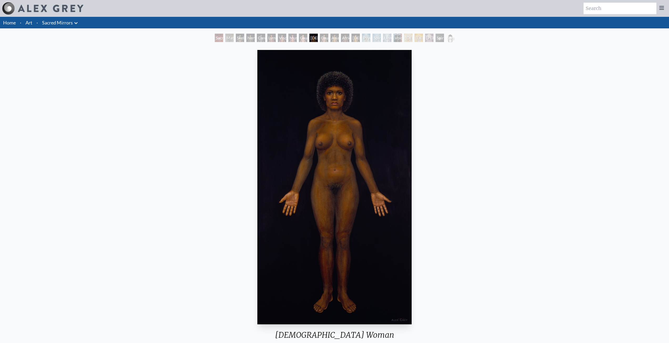
click at [412, 182] on img "10 / 23" at bounding box center [334, 187] width 155 height 274
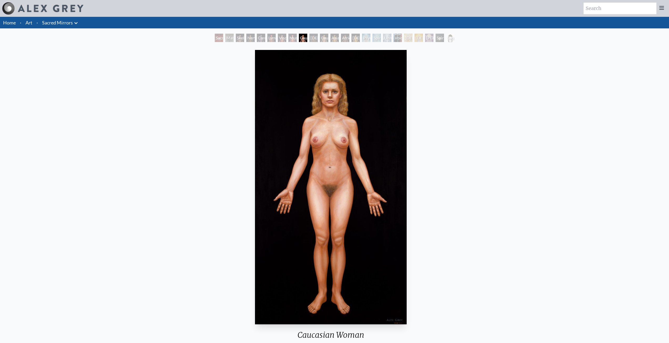
click at [276, 166] on div "Caucasian Woman 1981, oil on linen, 46 x 84 in. Visit the CoSM Shop" at bounding box center [331, 218] width 661 height 340
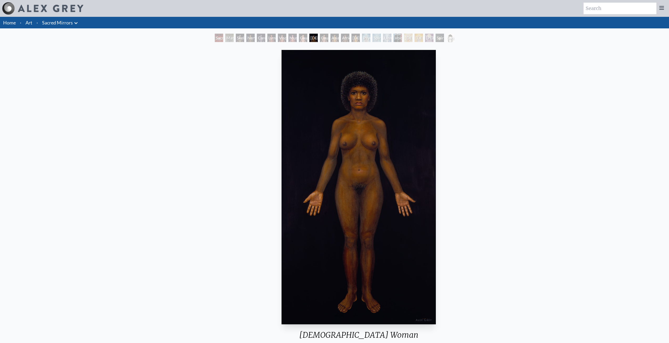
click at [436, 178] on img "10 / 23" at bounding box center [359, 187] width 155 height 274
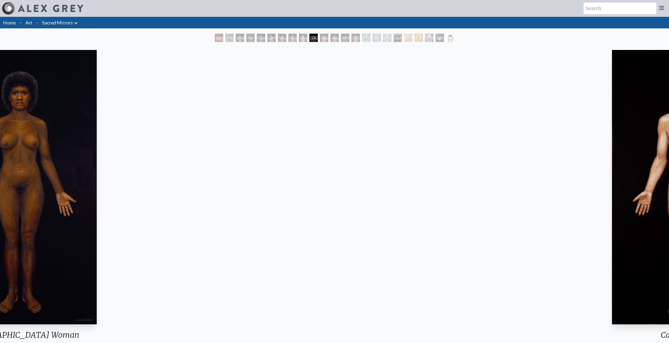
click at [145, 157] on div "African Woman 1981, oil on linen, 46 x 84 in. Visit the CoSM Shop" at bounding box center [19, 218] width 661 height 340
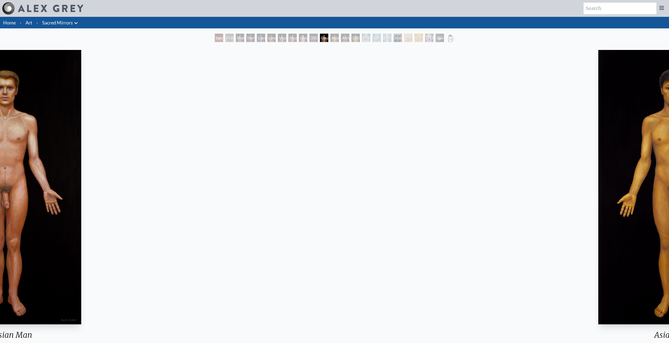
click at [213, 160] on div "Caucasian Man 1981, oil on linen, 46 x 84 in. Visit the CoSM Shop" at bounding box center [4, 218] width 661 height 340
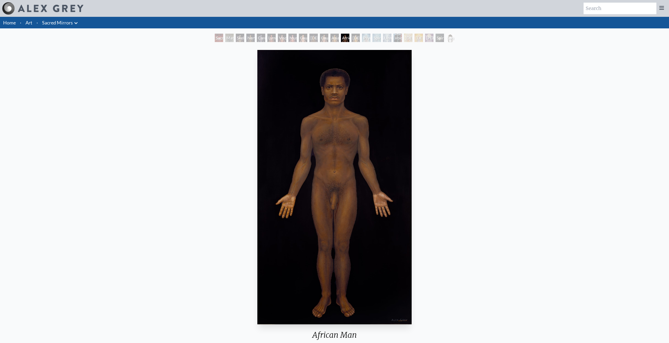
click at [409, 181] on div "African Man 1981, oil on linen, 46 x 84 in. Visit the CoSM Shop" at bounding box center [334, 218] width 661 height 340
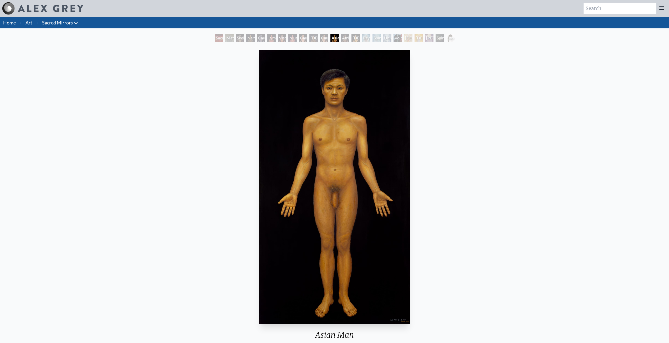
click at [400, 177] on img "12 / 23" at bounding box center [334, 187] width 151 height 274
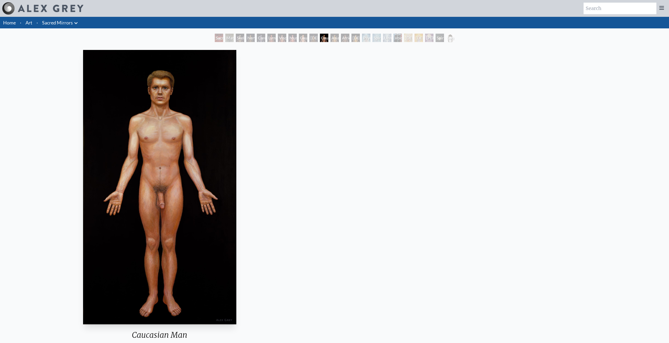
click at [241, 178] on div "Caucasian Man 1981, oil on linen, 46 x 84 in. Visit the CoSM Shop" at bounding box center [159, 218] width 661 height 340
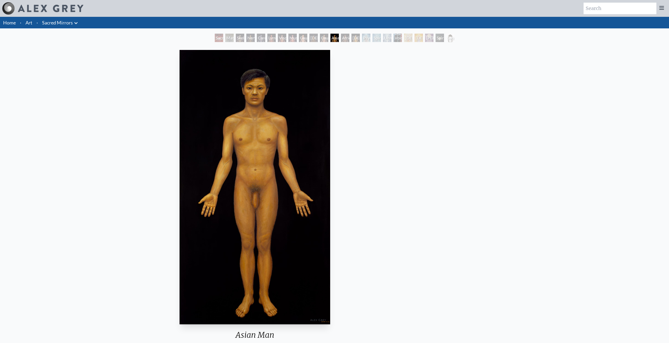
click at [290, 178] on div "Asian Man 1982, oil on linen, 46 x 84 in. Visit the CoSM Shop" at bounding box center [255, 218] width 661 height 340
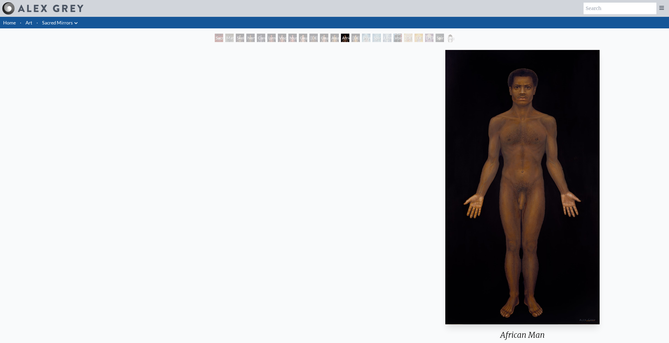
click at [599, 182] on img "13 / 23" at bounding box center [522, 187] width 154 height 274
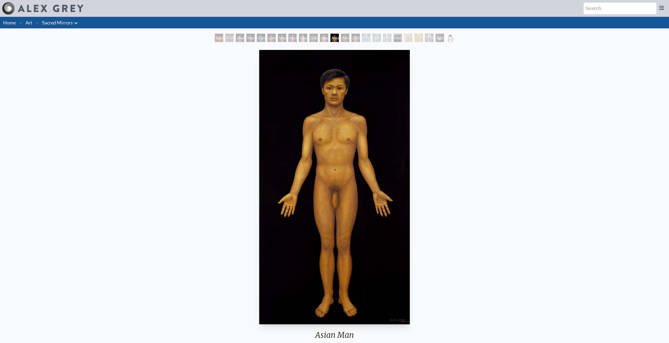
click at [609, 180] on div "Asian Man 1982, oil on linen, 46 x 84 in. Visit the CoSM Shop" at bounding box center [334, 218] width 661 height 340
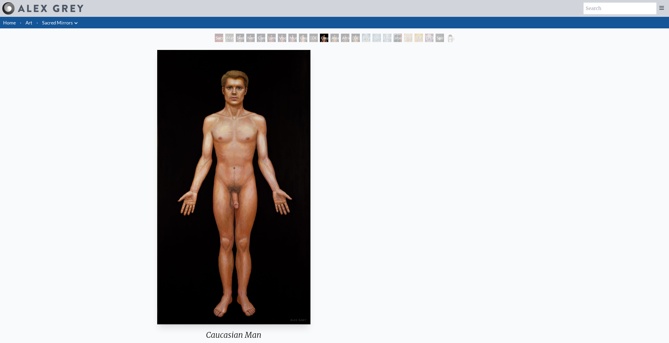
click at [488, 180] on div "Caucasian Man 1981, oil on linen, 46 x 84 in. Visit the CoSM Shop" at bounding box center [234, 218] width 661 height 340
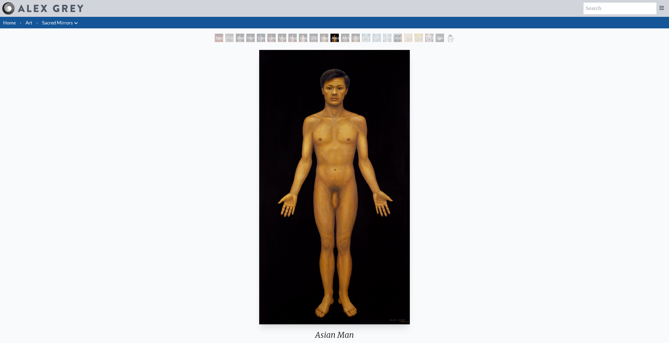
click at [373, 173] on div "Asian Man 1982, oil on linen, 46 x 84 in. Visit the CoSM Shop" at bounding box center [334, 218] width 661 height 340
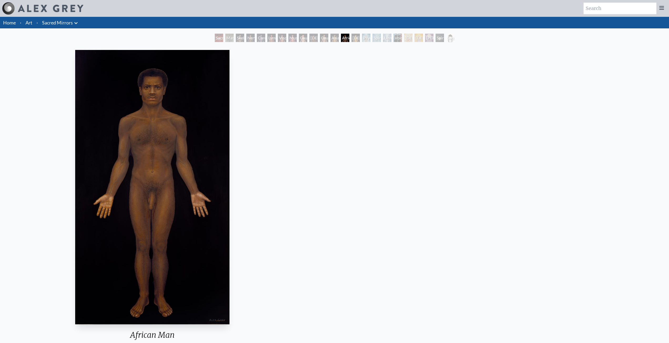
click at [356, 168] on div "African Man 1981, oil on linen, 46 x 84 in. Visit the CoSM Shop" at bounding box center [152, 218] width 661 height 340
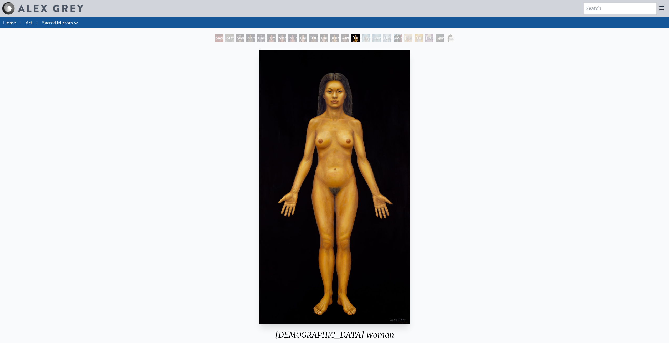
click at [326, 175] on div "Asian Woman 1981, oil on linen, 46 x 84 in. Visit the CoSM Shop" at bounding box center [334, 218] width 661 height 340
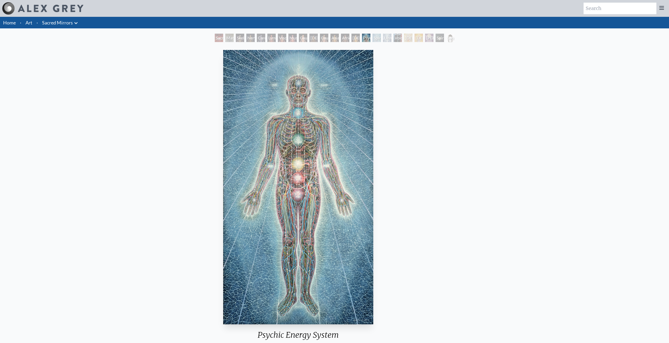
click at [140, 162] on div "Psychic Energy System 1980, acrylic on linen, 46 x 84 in. Visit the CoSM Shop P…" at bounding box center [298, 277] width 661 height 458
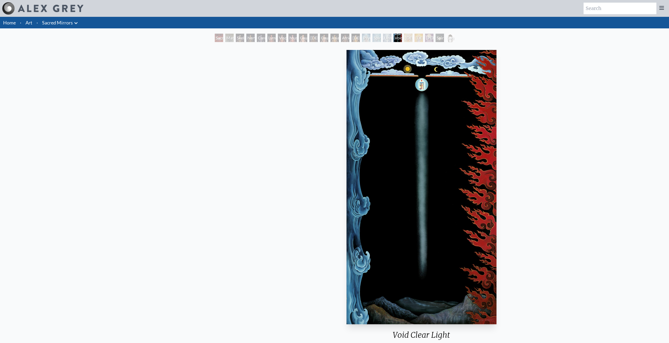
click at [444, 181] on div "Void Clear Light 1982, acrylic on linen, 46 x 84 in. Visit the CoSM Shop" at bounding box center [421, 218] width 661 height 340
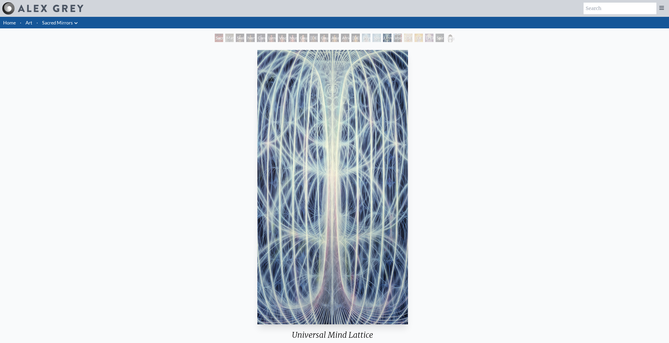
click at [120, 164] on div "Universal Mind Lattice 1981, acrylic on canvas, 46 x 84 in. There is a Light th…" at bounding box center [332, 314] width 661 height 532
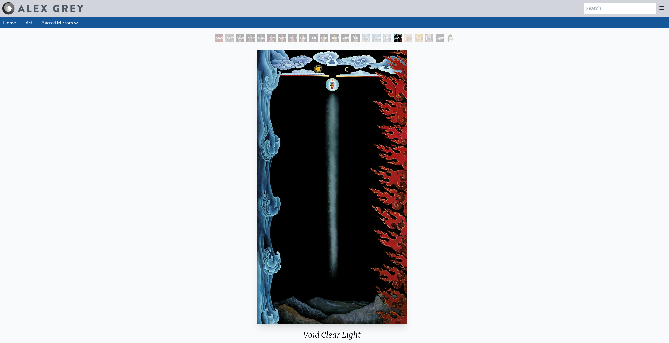
click at [257, 160] on img "18 / 23" at bounding box center [332, 187] width 150 height 274
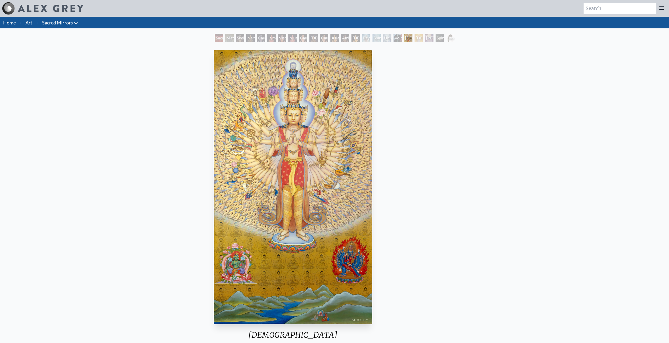
click at [332, 327] on div "Avalokitesvara 1983, acrylic on linen, 46 x 84 in." at bounding box center [293, 199] width 163 height 302
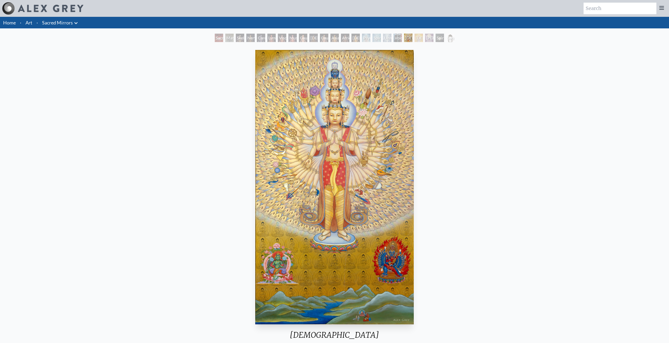
click at [335, 140] on img "19 / 23" at bounding box center [334, 187] width 159 height 274
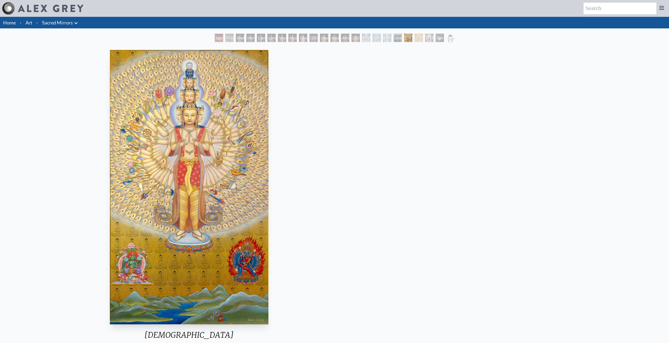
click at [129, 93] on div "Avalokitesvara 1983, acrylic on linen, 46 x 84 in. Visit the CoSM Shop" at bounding box center [189, 218] width 661 height 340
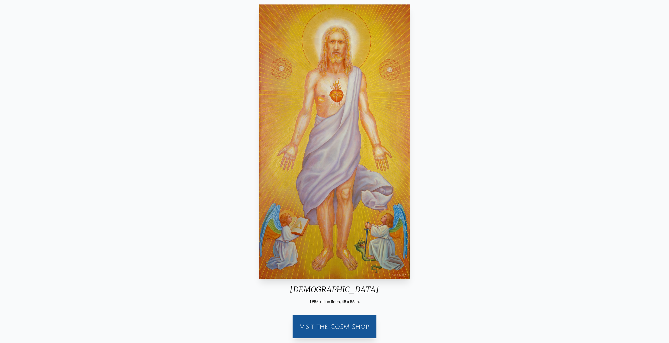
scroll to position [53, 0]
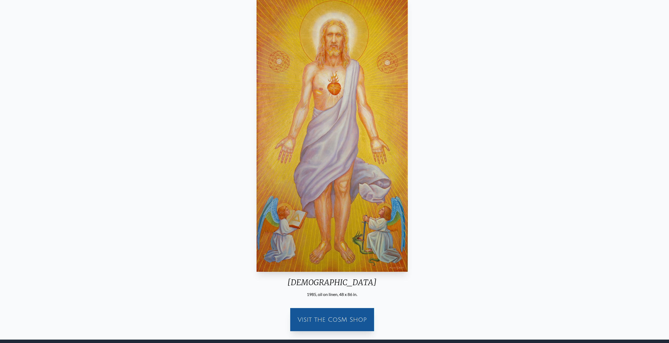
click at [257, 115] on img "20 / 23" at bounding box center [332, 134] width 151 height 274
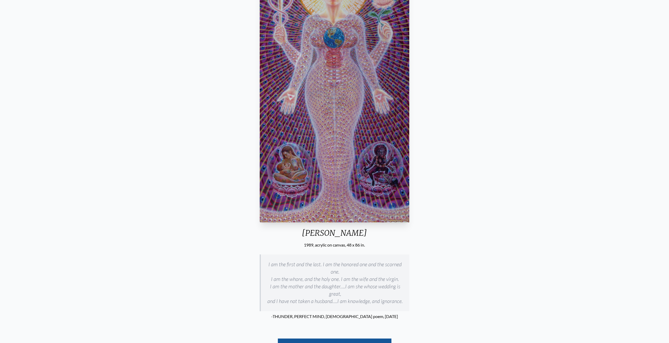
scroll to position [105, 0]
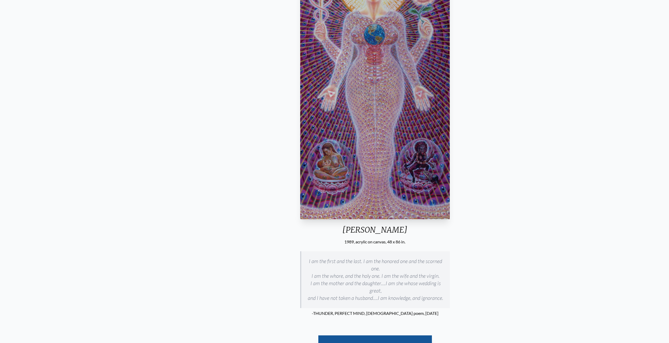
click at [316, 273] on blockquote "I am the first and the last. I am the honored one and the scorned one. I am the…" at bounding box center [375, 279] width 150 height 57
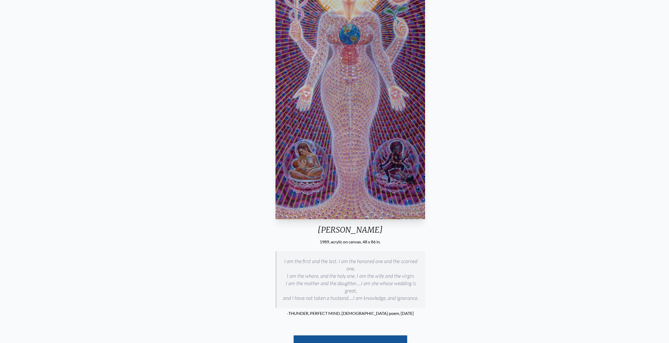
click at [348, 308] on p "-THUNDER, PERFECT MIND, Gnostic poem, 100 A.D." at bounding box center [350, 313] width 150 height 11
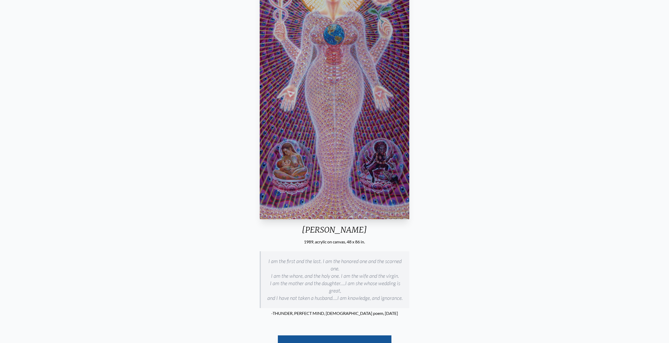
click at [350, 308] on p "-THUNDER, PERFECT MIND, Gnostic poem, 100 A.D." at bounding box center [335, 313] width 150 height 11
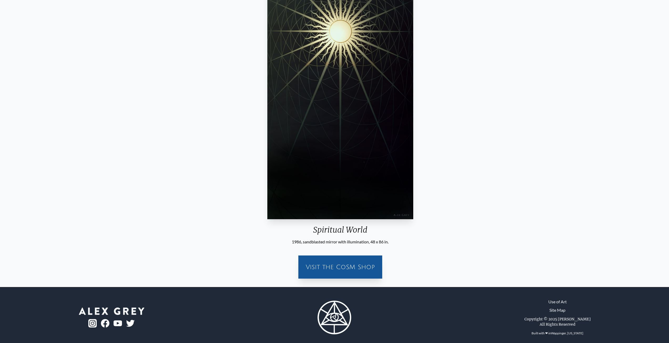
click at [413, 140] on img "22 / 23" at bounding box center [340, 82] width 146 height 274
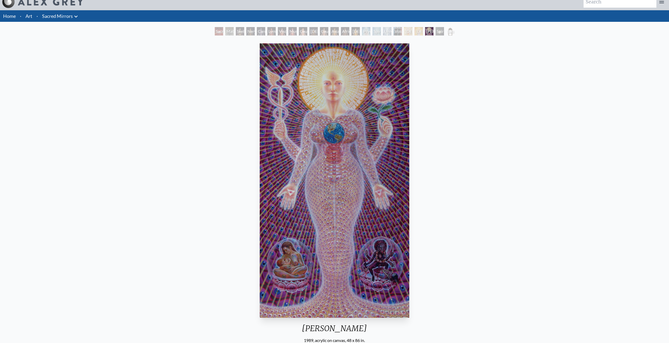
scroll to position [4, 0]
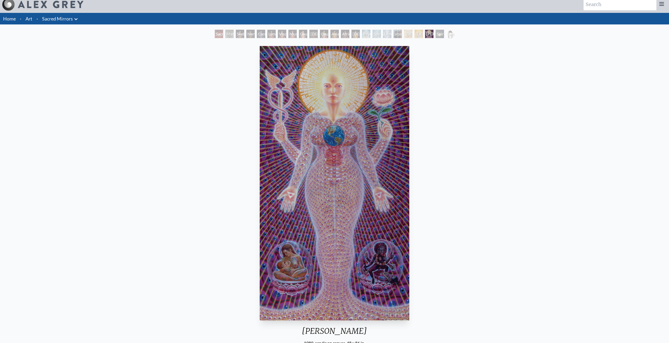
click at [472, 130] on div "Sophia 1989, acrylic on canvas, 48 x 86 in. I am the first and the last. I am t…" at bounding box center [334, 313] width 661 height 538
click at [148, 119] on div "Sophia 1989, acrylic on canvas, 48 x 86 in. I am the first and the last. I am t…" at bounding box center [334, 313] width 661 height 538
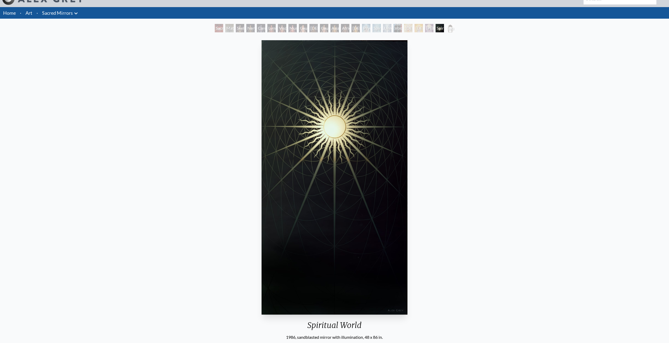
scroll to position [4, 0]
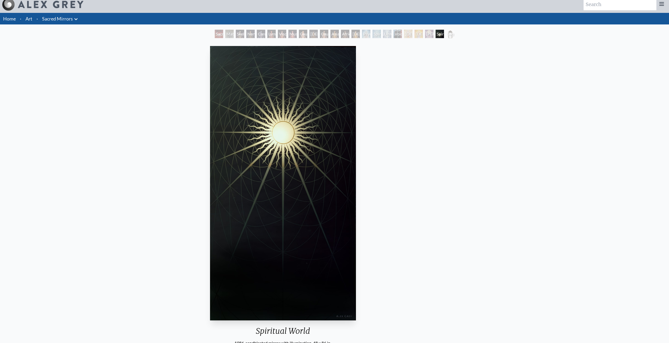
click at [277, 200] on div "Spiritual World 1986, sandblasted mirror with illumination, 48 x 86 in. Visit t…" at bounding box center [283, 214] width 661 height 340
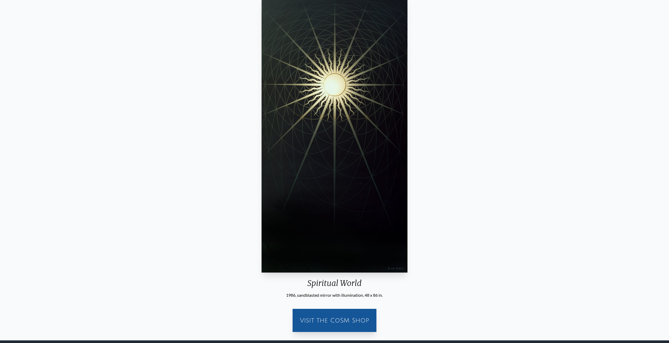
scroll to position [57, 0]
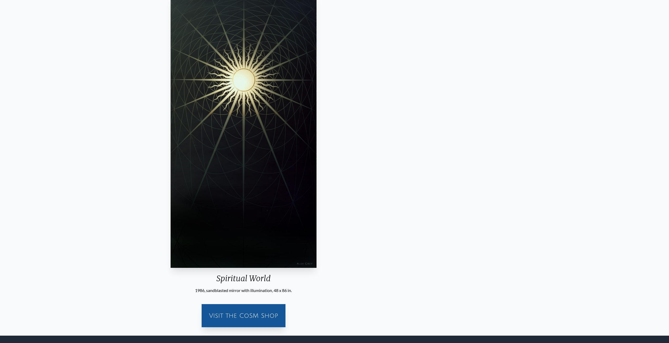
click at [171, 186] on img "22 / 23" at bounding box center [244, 130] width 146 height 274
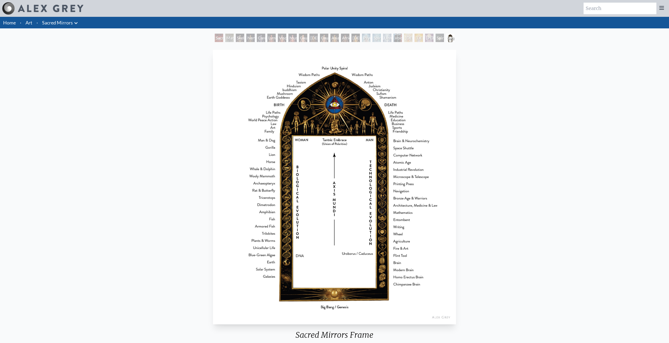
click at [26, 20] on link "Art" at bounding box center [28, 22] width 7 height 7
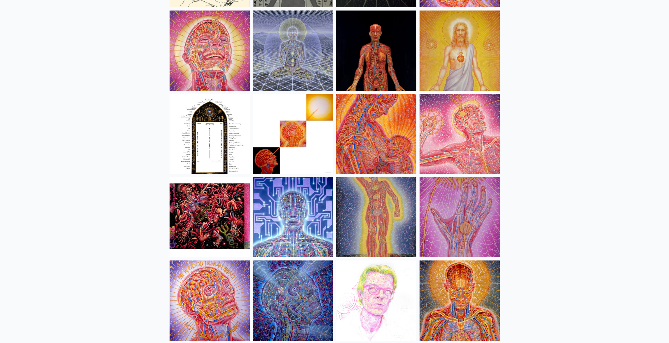
scroll to position [5542, 0]
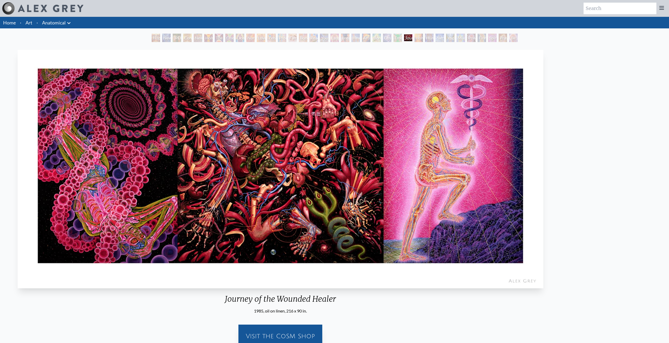
click at [121, 170] on img "25 / 35" at bounding box center [281, 169] width 526 height 238
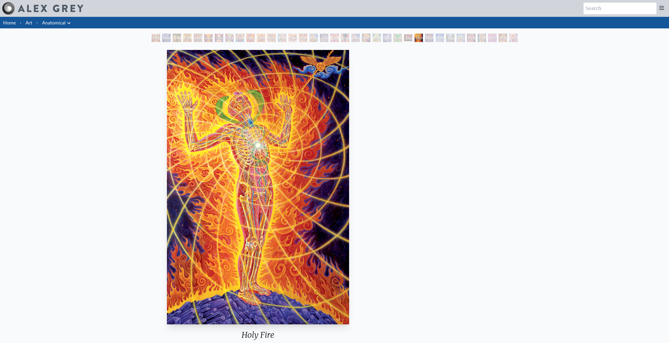
click at [104, 154] on div "Holy Fire 1987, oil on linen, 90 x 216 in. Visit the CoSM Shop Holy Fire - Post…" at bounding box center [258, 277] width 661 height 458
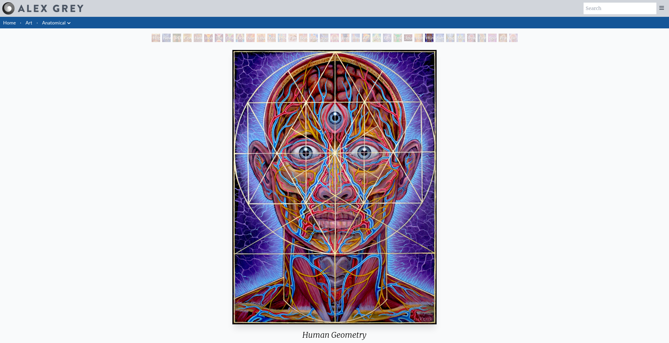
click at [232, 145] on img "27 / 35" at bounding box center [334, 187] width 204 height 274
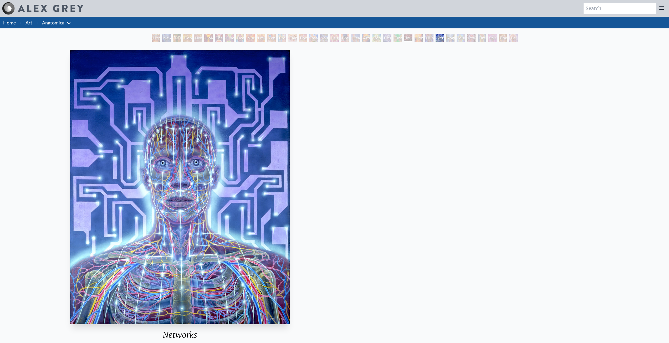
click at [70, 142] on img "28 / 35" at bounding box center [180, 187] width 220 height 274
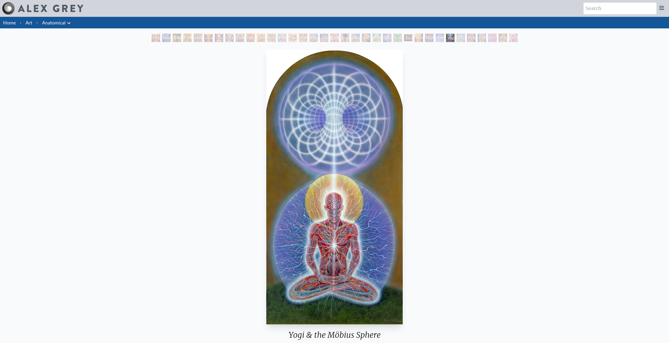
click at [266, 166] on img "29 / 35" at bounding box center [334, 187] width 136 height 274
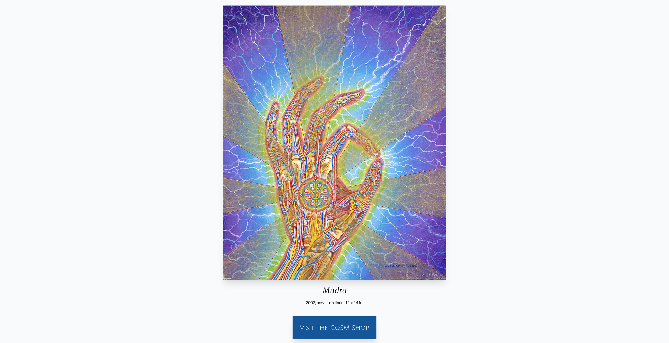
scroll to position [26, 0]
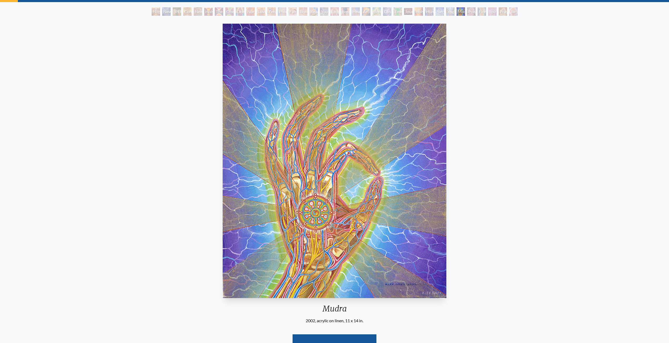
click at [51, 157] on div "Mudra 2002, acrylic on linen, 11 x 14 in. Visit the CoSM Shop" at bounding box center [334, 192] width 661 height 340
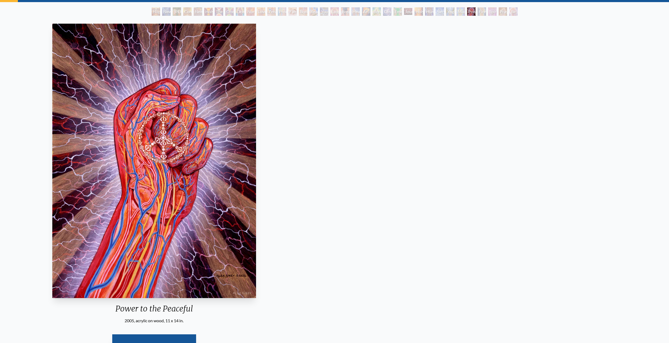
click at [52, 155] on img "31 / 35" at bounding box center [154, 161] width 204 height 274
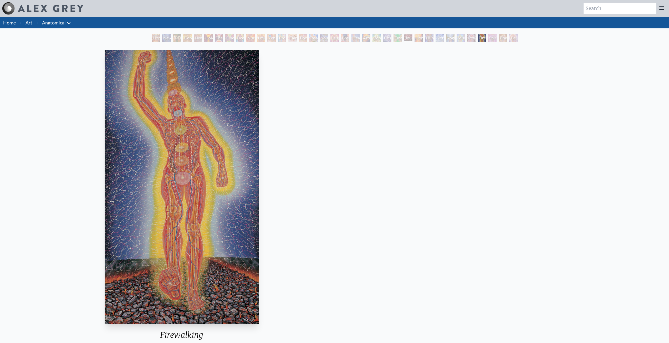
click at [47, 153] on div "Firewalking 1985, oil on linen, 50 x 88 in. Visit the CoSM Shop" at bounding box center [181, 218] width 661 height 340
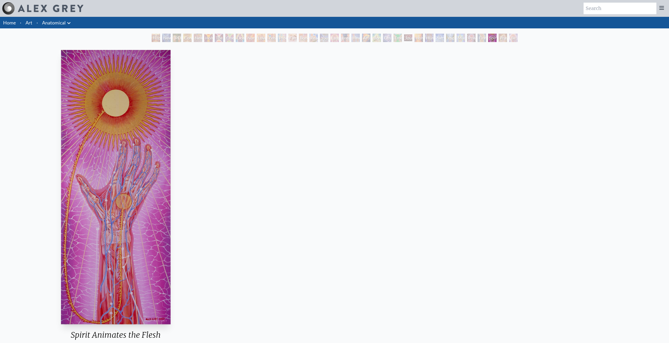
click at [90, 165] on div "Spirit Animates the Flesh 1985, oil on linen, 10 x 24 in. Visit the CoSM Shop" at bounding box center [116, 218] width 661 height 340
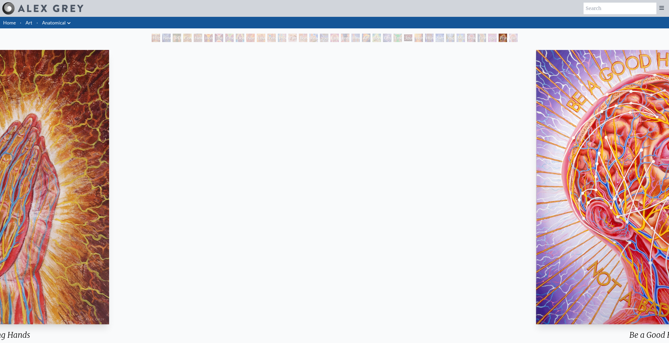
click at [6, 156] on img "34 / 35" at bounding box center [4, 187] width 211 height 274
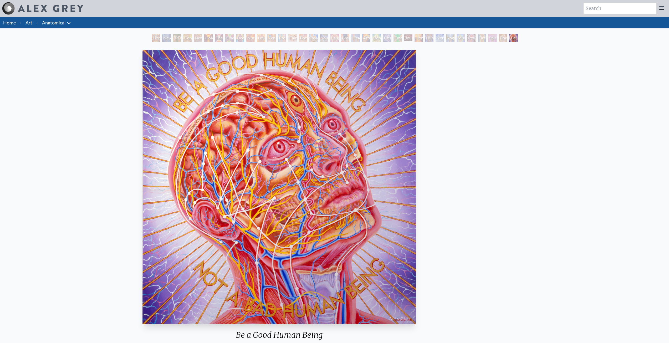
click at [142, 158] on img "35 / 35" at bounding box center [279, 187] width 274 height 274
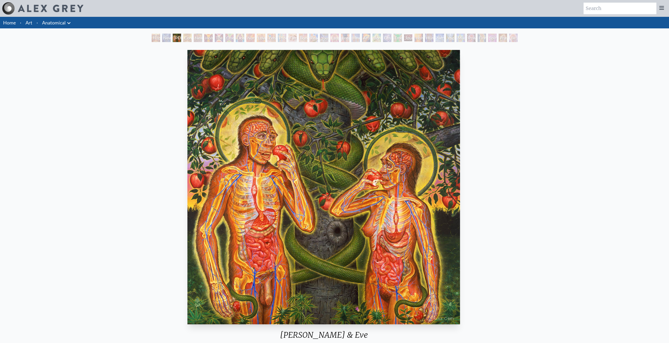
click at [238, 148] on img "3 / 35" at bounding box center [323, 187] width 273 height 274
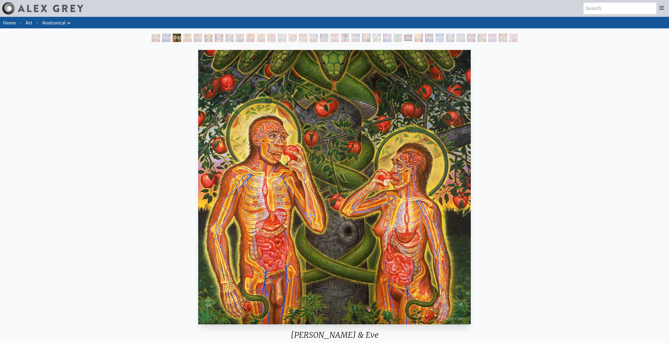
click at [198, 152] on img "3 / 35" at bounding box center [334, 187] width 273 height 274
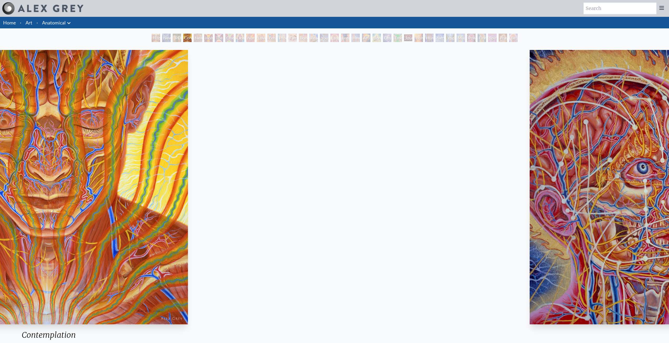
click at [100, 161] on img "4 / 35" at bounding box center [49, 187] width 278 height 274
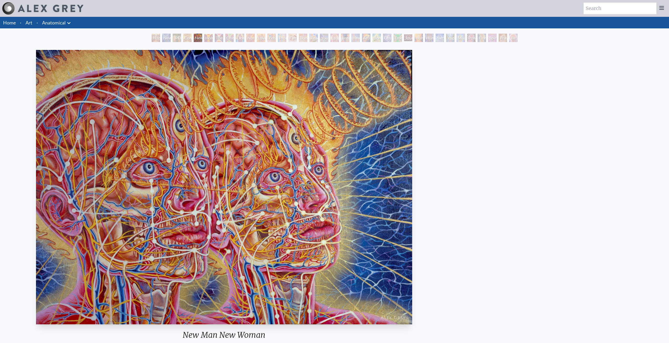
click at [119, 139] on img "5 / 35" at bounding box center [224, 187] width 376 height 274
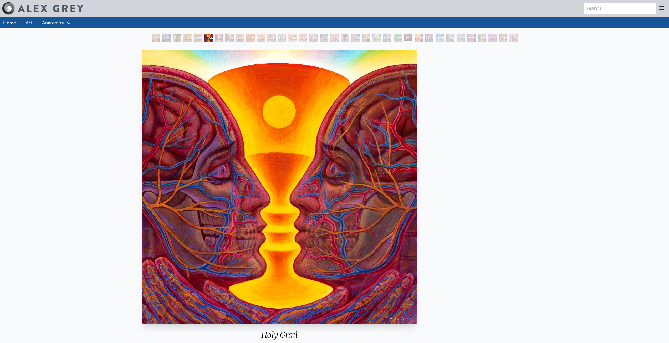
click at [142, 156] on img "6 / 35" at bounding box center [279, 187] width 275 height 274
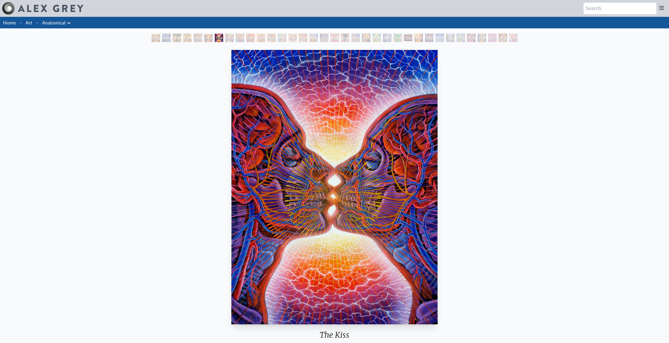
click at [231, 177] on img "7 / 35" at bounding box center [334, 187] width 206 height 274
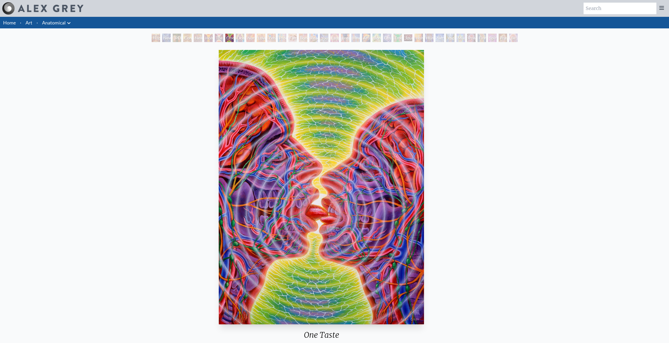
click at [196, 177] on div "One Taste 2009, acrylic on canvas, 30 x 40 in. Visit the CoSM Shop" at bounding box center [321, 218] width 661 height 340
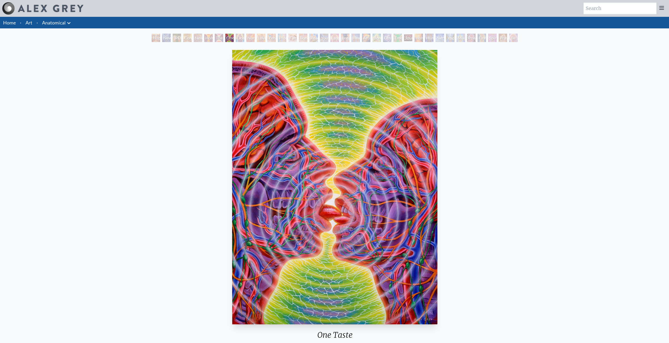
click at [232, 158] on img "8 / 35" at bounding box center [334, 187] width 205 height 274
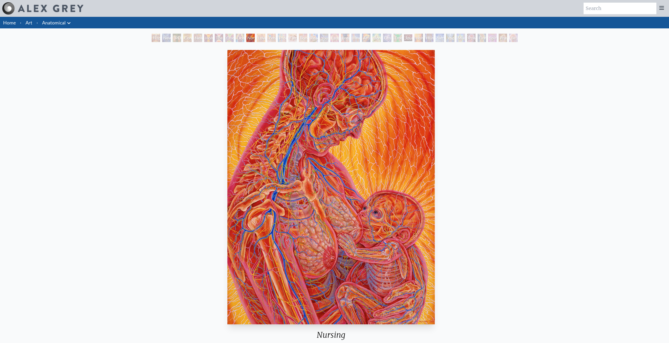
click at [147, 150] on div "Nursing 1985, oil on linen, 30 x 40 in. Visit the CoSM Shop Nursing - Mini Post…" at bounding box center [331, 277] width 661 height 458
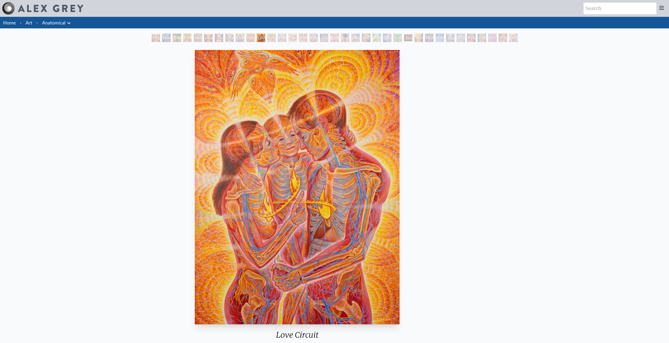
click at [195, 152] on img "11 / 35" at bounding box center [297, 187] width 205 height 274
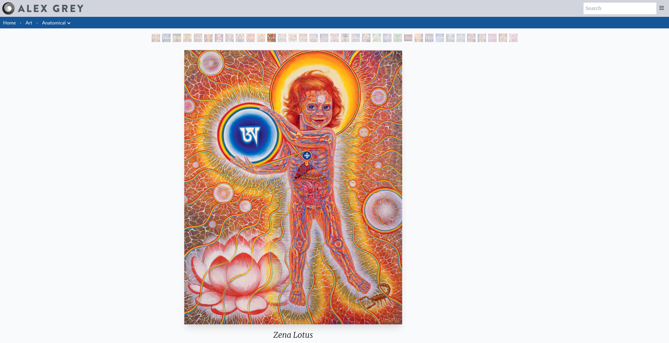
click at [184, 126] on img "12 / 35" at bounding box center [293, 187] width 218 height 274
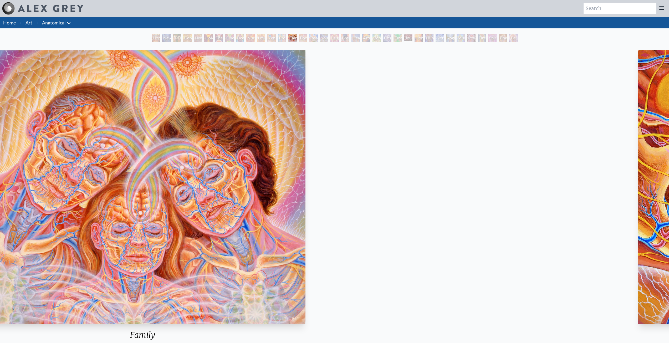
click at [76, 203] on img "14 / 35" at bounding box center [142, 187] width 325 height 274
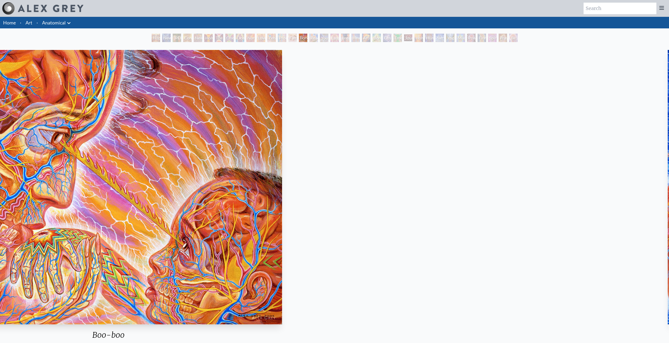
click at [62, 173] on img "15 / 35" at bounding box center [108, 187] width 347 height 274
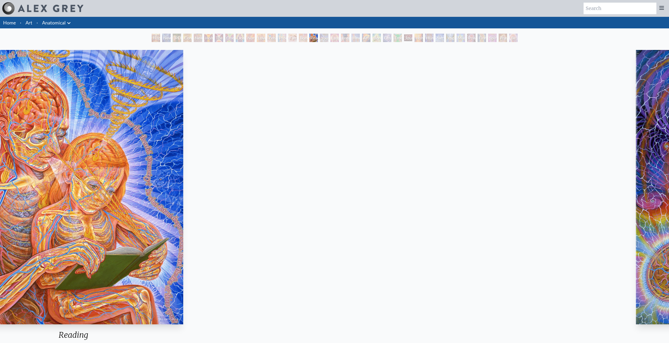
click at [0, 161] on img "16 / 35" at bounding box center [73, 187] width 219 height 274
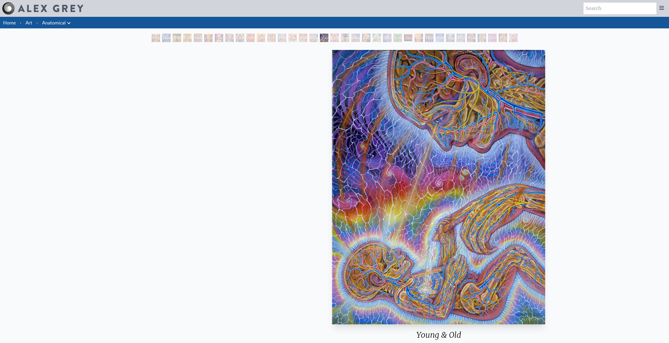
click at [332, 155] on img "17 / 35" at bounding box center [438, 187] width 213 height 274
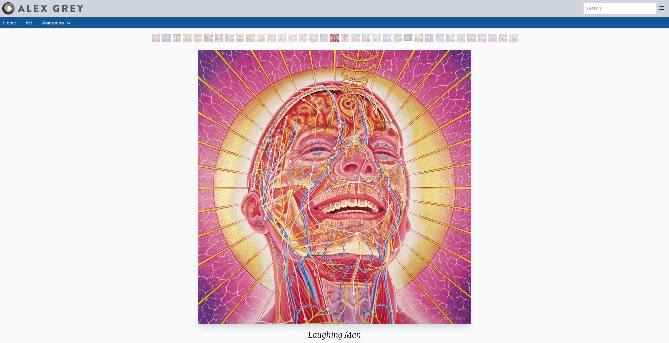
click at [85, 151] on div "Laughing Man 1986, oil on linen, 30 x 30 in. Visit the CoSM Shop" at bounding box center [334, 218] width 661 height 340
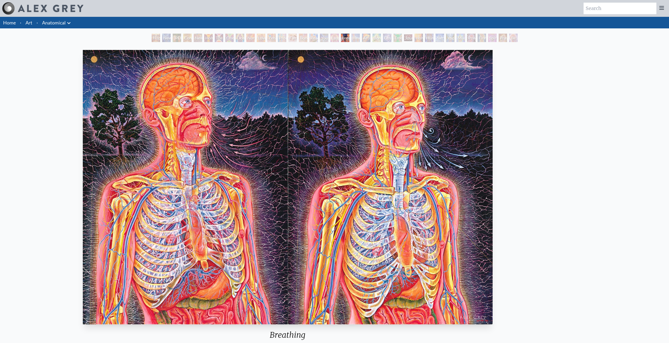
click at [83, 149] on img "19 / 35" at bounding box center [288, 187] width 410 height 274
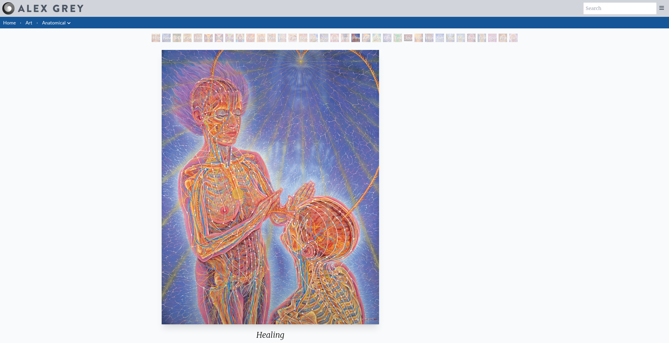
click at [162, 139] on img "20 / 35" at bounding box center [270, 187] width 217 height 274
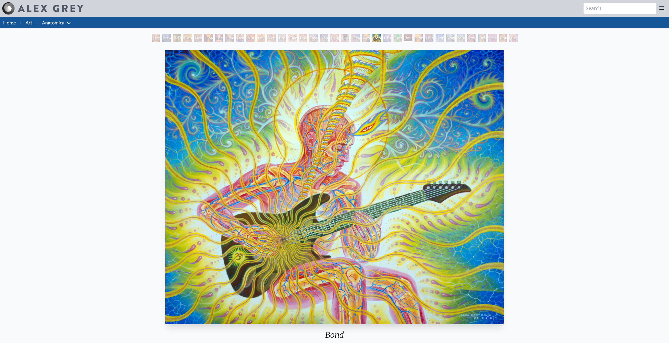
click at [165, 158] on img "22 / 35" at bounding box center [334, 187] width 338 height 274
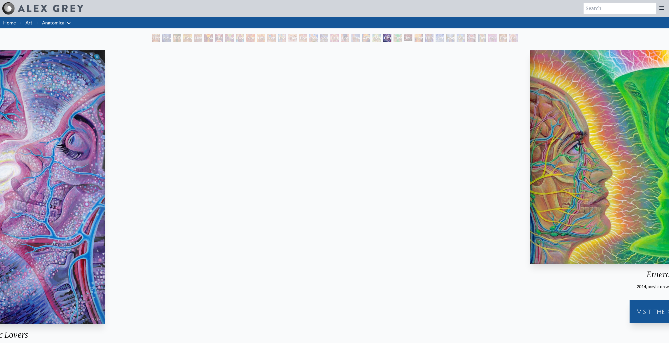
click at [48, 164] on div "Cosmic Lovers 1987, oil on linen, 24 x 36 in. Visit the CoSM Shop" at bounding box center [2, 218] width 661 height 340
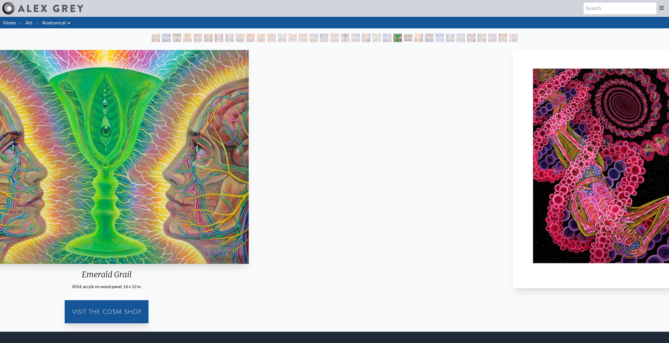
click at [137, 163] on img "24 / 35" at bounding box center [107, 157] width 284 height 214
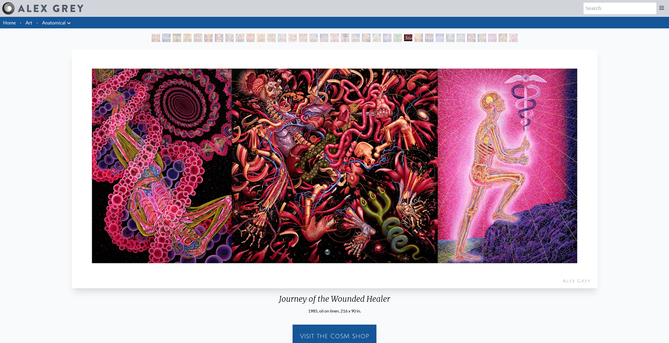
click at [25, 19] on link "Art" at bounding box center [28, 22] width 7 height 7
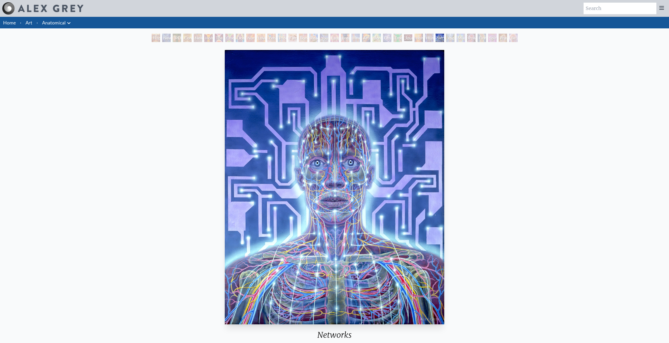
click at [225, 139] on img "28 / 35" at bounding box center [335, 187] width 220 height 274
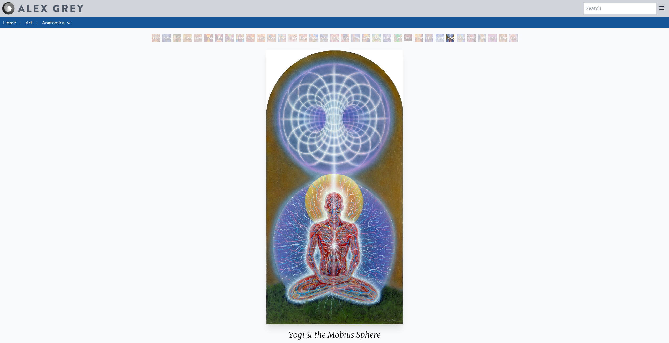
click at [266, 184] on img "29 / 35" at bounding box center [334, 187] width 136 height 274
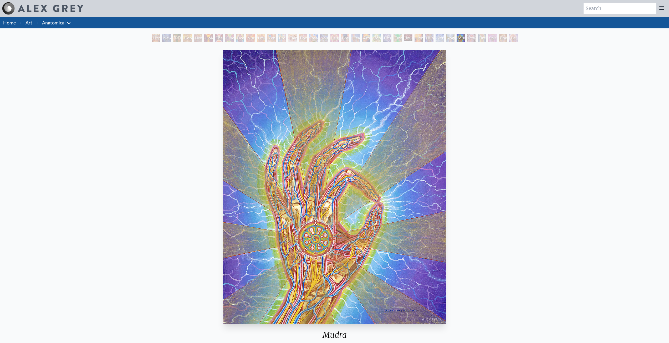
click at [188, 39] on div "Contemplation" at bounding box center [187, 38] width 8 height 8
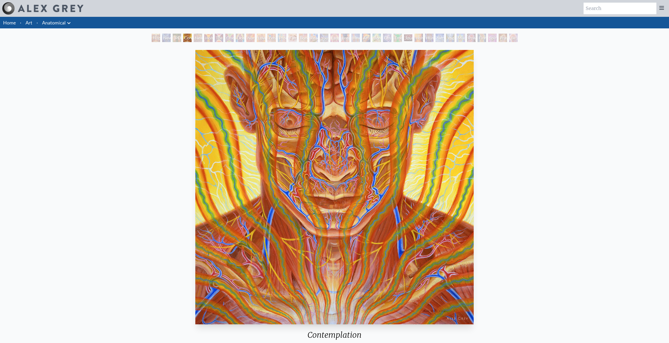
click at [167, 34] on div "New Man 4: Christ Mind" at bounding box center [166, 38] width 8 height 8
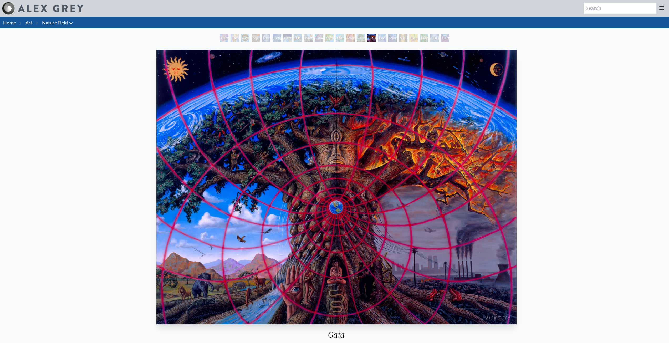
click at [437, 219] on img "15 / 22" at bounding box center [336, 187] width 360 height 274
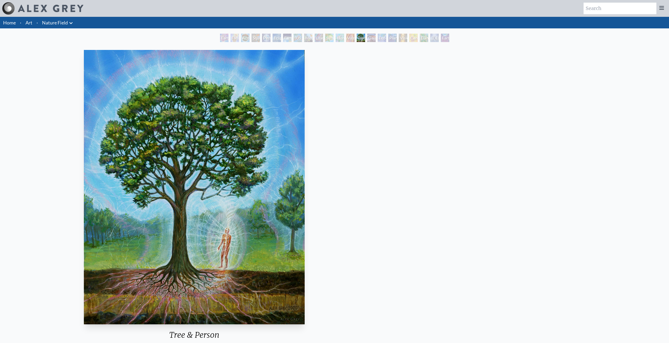
click at [221, 233] on div "Tree & Person 2000, acrylic on wood, 8 x 10 in. Visit the CoSM Shop" at bounding box center [194, 218] width 665 height 340
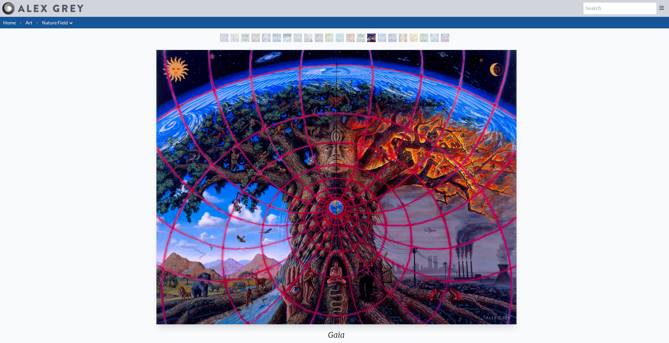
click at [543, 236] on div "Gaia 1989, oil on linen, 144 x 96 in. Visit the CoSM Shop Gaia - Canvas Print" at bounding box center [336, 277] width 665 height 458
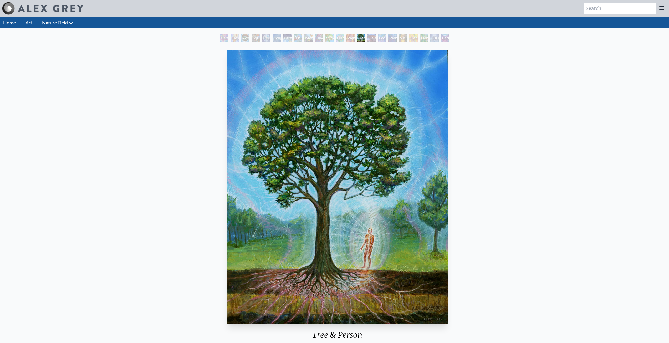
click at [490, 235] on div "Tree & Person 2000, acrylic on wood, 8 x 10 in. Visit the CoSM Shop" at bounding box center [337, 218] width 665 height 340
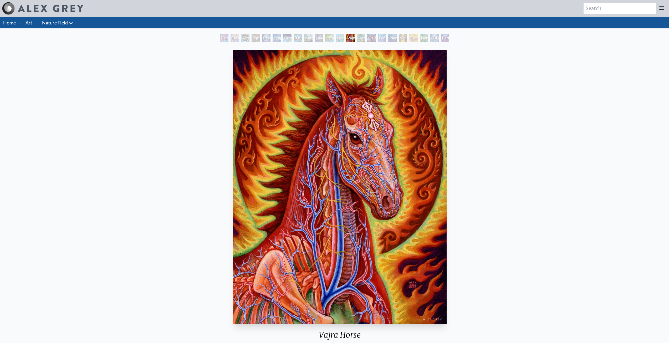
click at [456, 193] on div "Vajra Horse 2005, oil on wood, 11 x 14 in. Visit the CoSM Shop" at bounding box center [339, 218] width 665 height 340
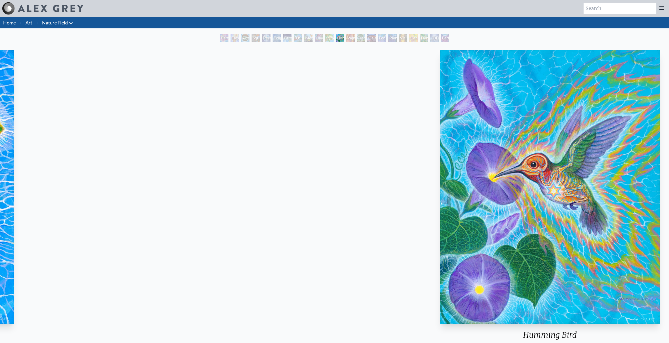
click at [669, 170] on html "Art Writings About" at bounding box center [334, 226] width 669 height 453
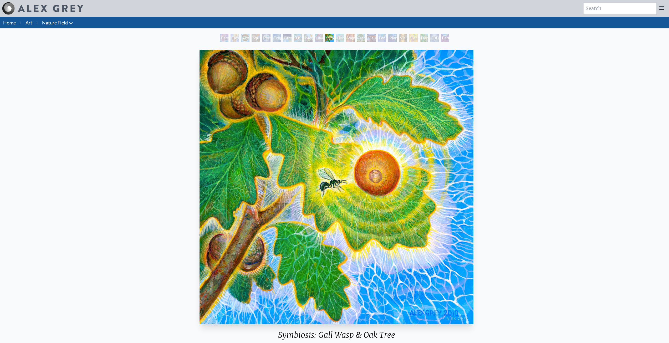
click at [473, 167] on img "11 / 22" at bounding box center [337, 187] width 274 height 274
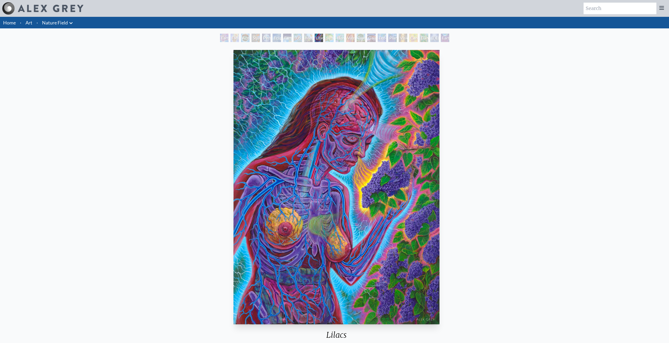
click at [440, 161] on img "10 / 22" at bounding box center [336, 187] width 206 height 274
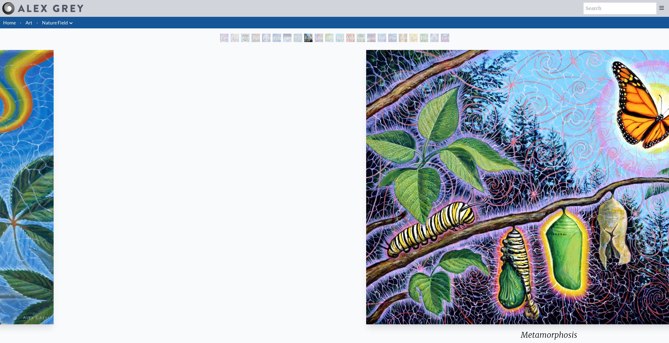
click at [643, 154] on img "9 / 22" at bounding box center [548, 187] width 365 height 274
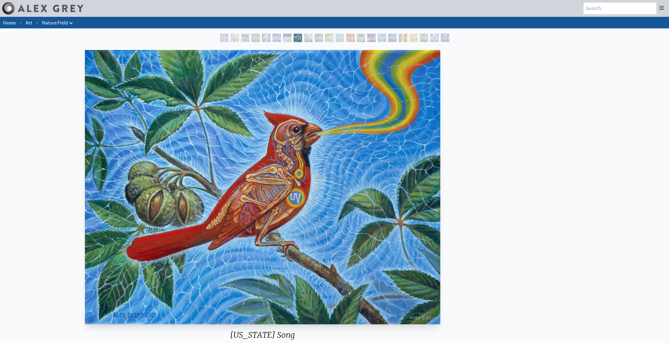
click at [324, 180] on div "[US_STATE] Song 2001, oil on linen, 14 x 11 in. Visit the CoSM Shop [US_STATE] …" at bounding box center [262, 277] width 665 height 458
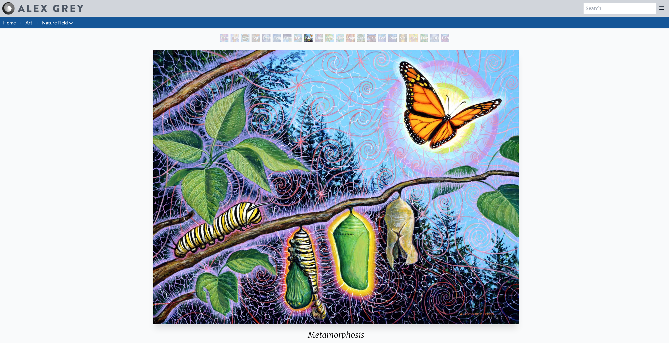
click at [669, 141] on html "Art Writings About" at bounding box center [334, 285] width 669 height 571
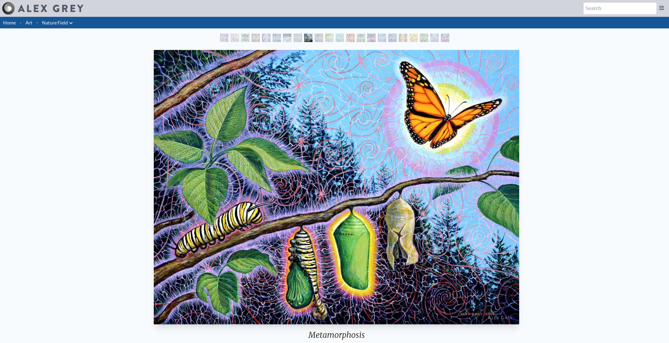
click at [519, 142] on img "9 / 22" at bounding box center [336, 187] width 365 height 274
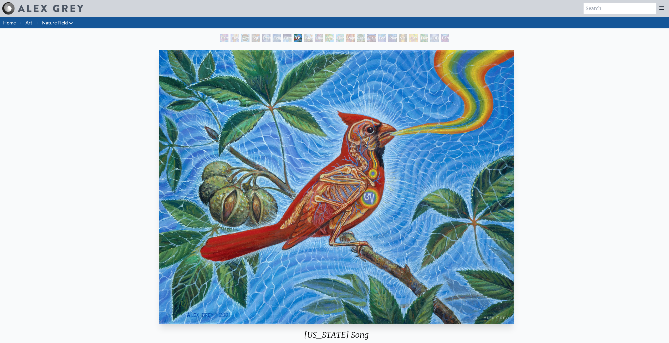
click at [514, 150] on img "8 / 22" at bounding box center [336, 187] width 355 height 274
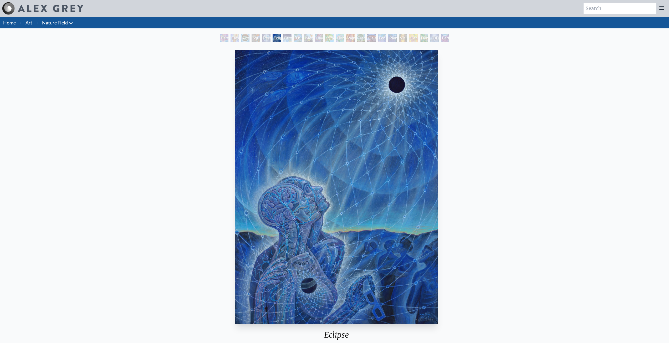
click at [438, 123] on img "6 / 22" at bounding box center [336, 187] width 203 height 274
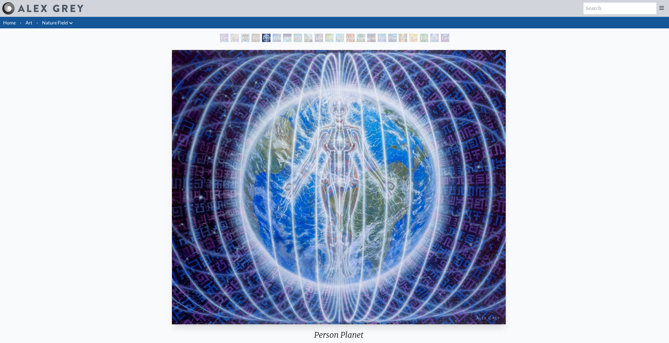
click at [506, 135] on img "5 / 22" at bounding box center [339, 187] width 334 height 274
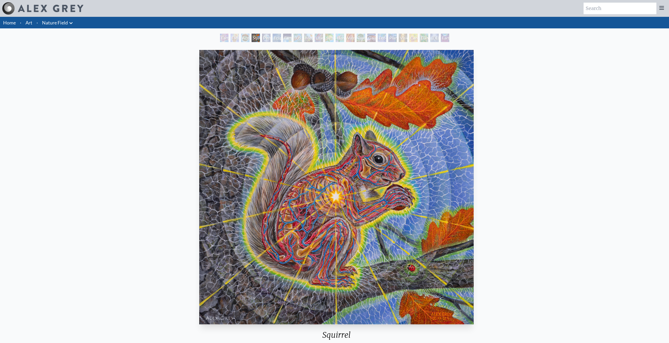
click at [474, 124] on img "4 / 22" at bounding box center [336, 187] width 274 height 274
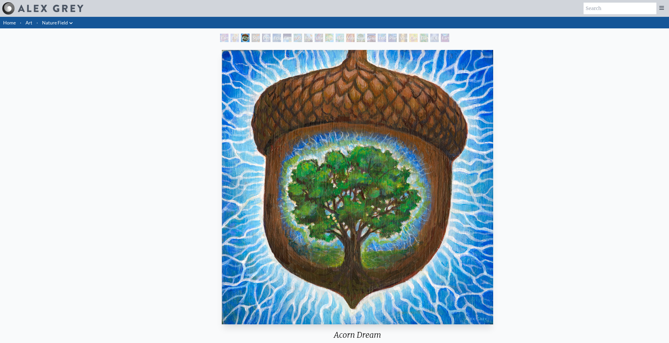
click at [669, 111] on html "Art Writings About" at bounding box center [334, 226] width 669 height 453
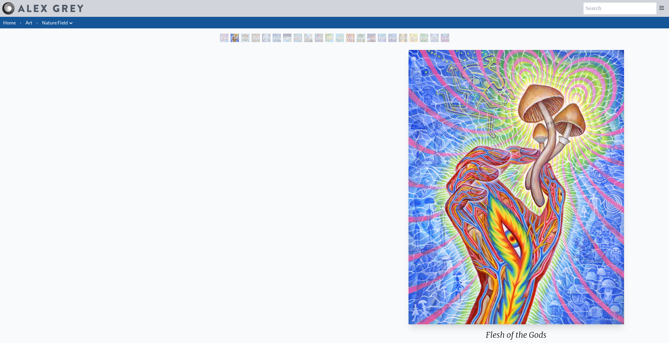
click at [615, 133] on img "2 / 22" at bounding box center [516, 187] width 216 height 274
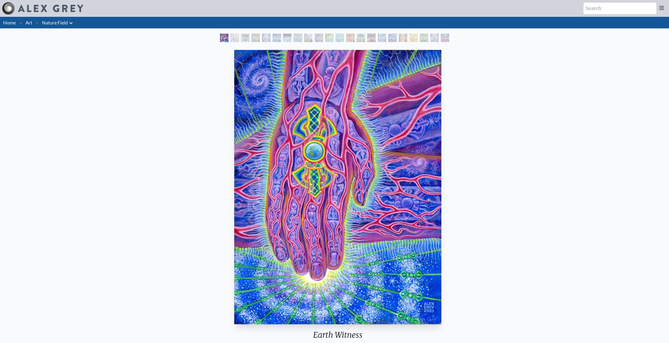
click at [442, 127] on img "1 / 22" at bounding box center [337, 187] width 207 height 274
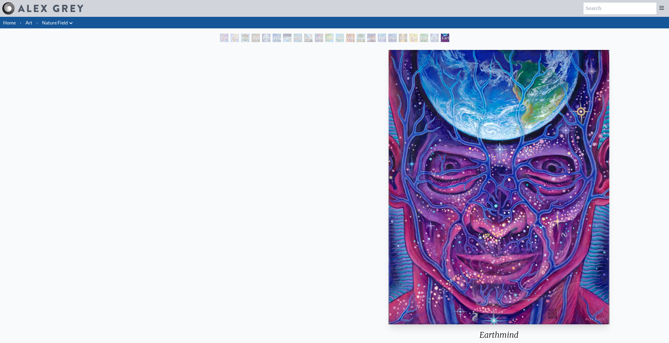
click at [669, 132] on html "Art Writings About" at bounding box center [334, 226] width 669 height 453
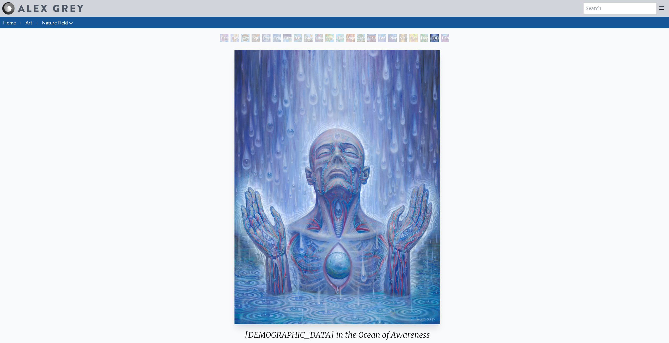
click at [669, 123] on html "Art Writings About" at bounding box center [334, 285] width 669 height 571
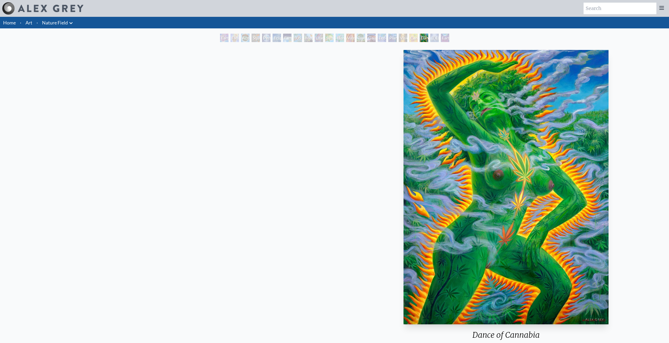
click at [669, 113] on html "Art Writings About" at bounding box center [334, 226] width 669 height 453
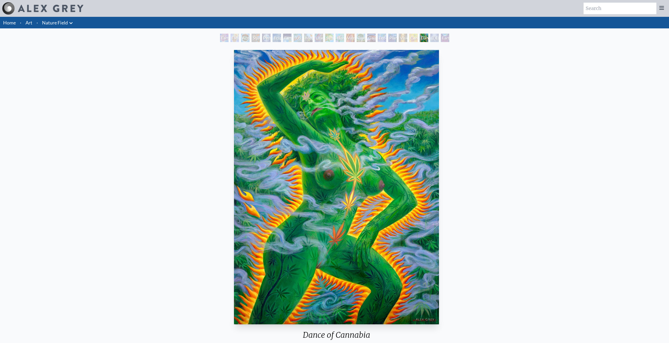
click at [669, 112] on html "Art Writings About" at bounding box center [334, 226] width 669 height 453
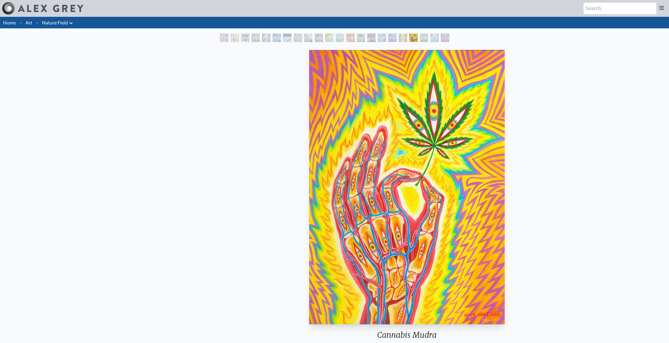
click at [463, 115] on div "Cannabis Mudra 2007, acrylic on wood, 11 x 14 in. Visit the CoSM Shop" at bounding box center [407, 218] width 665 height 340
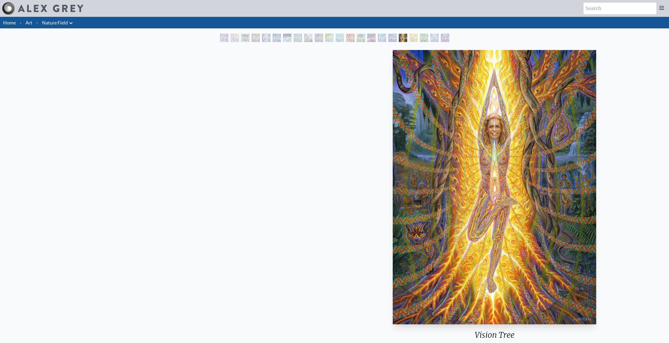
click at [538, 89] on img "18 / 22" at bounding box center [494, 187] width 203 height 274
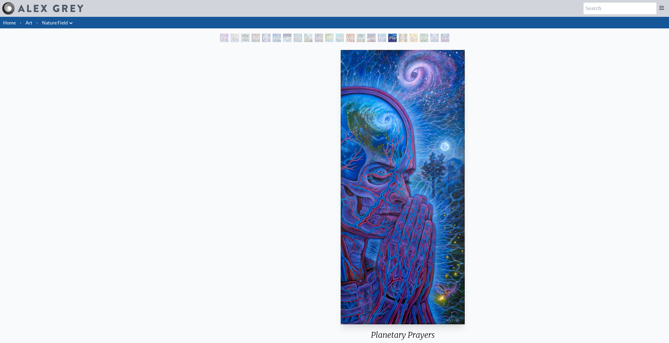
click at [452, 131] on div "Planetary Prayers 2010, acrylic on canvas, 36 x 80 in. Visit the CoSM Shop Plan…" at bounding box center [402, 277] width 665 height 458
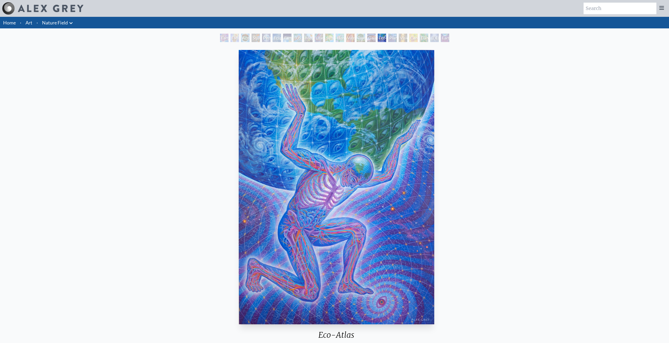
click at [434, 153] on img "16 / 22" at bounding box center [337, 187] width 196 height 274
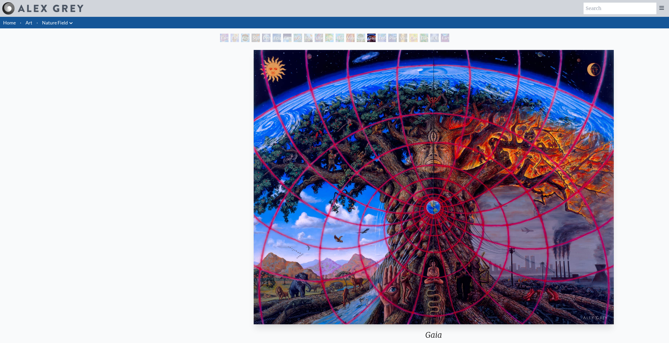
click at [533, 138] on img "15 / 22" at bounding box center [434, 187] width 360 height 274
